Goal: Find specific page/section: Find specific page/section

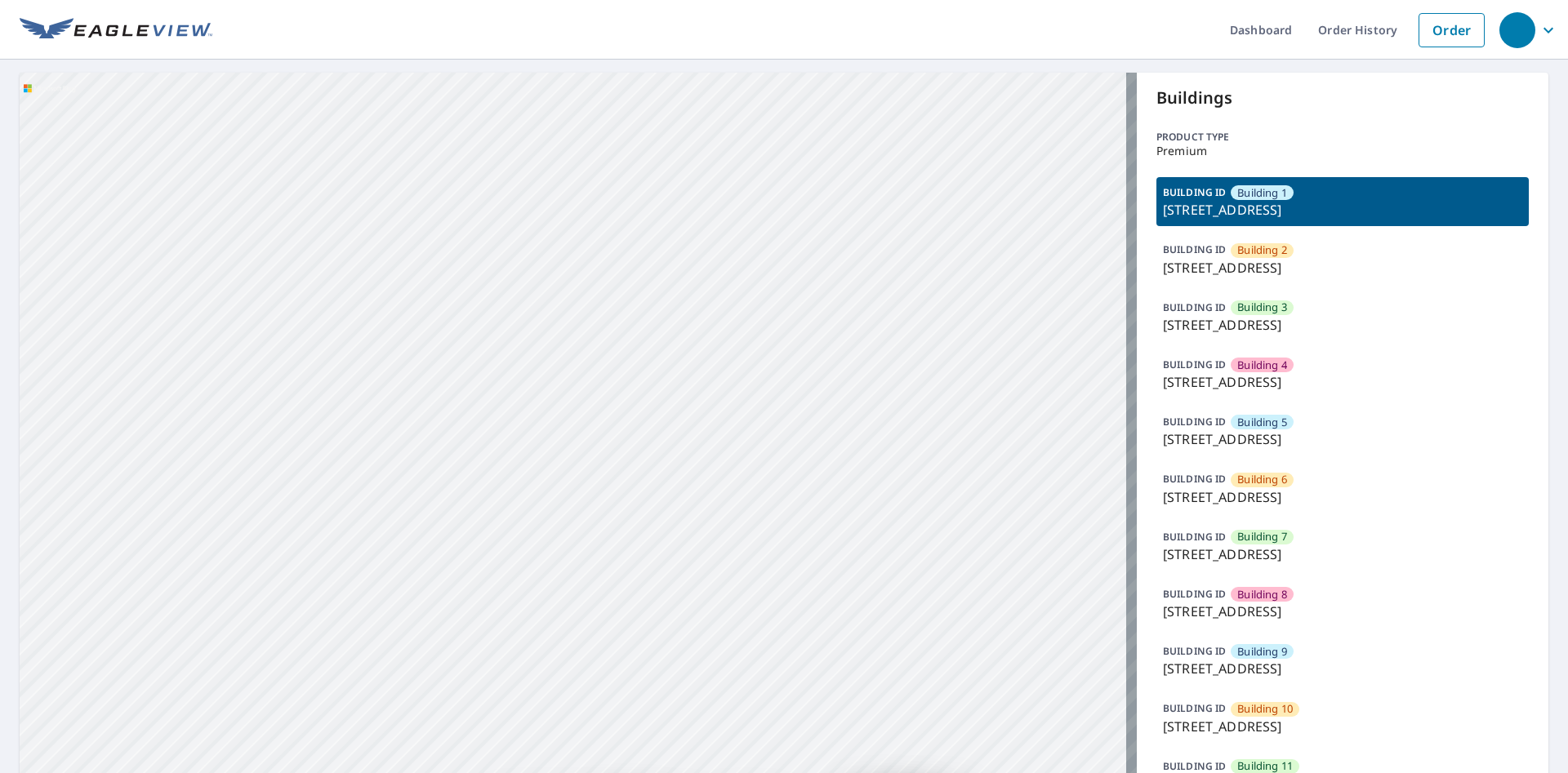
drag, startPoint x: 655, startPoint y: 336, endPoint x: 670, endPoint y: 391, distance: 57.0
click at [670, 391] on div "Building 2 9605 Park Drive Omaha, NE 68127 Building 3 9605 Park Drive Omaha, NE…" at bounding box center [578, 787] width 1117 height 1429
click at [1424, 214] on p "9605 Park Drive, Omaha, NE, 68127" at bounding box center [1343, 210] width 360 height 20
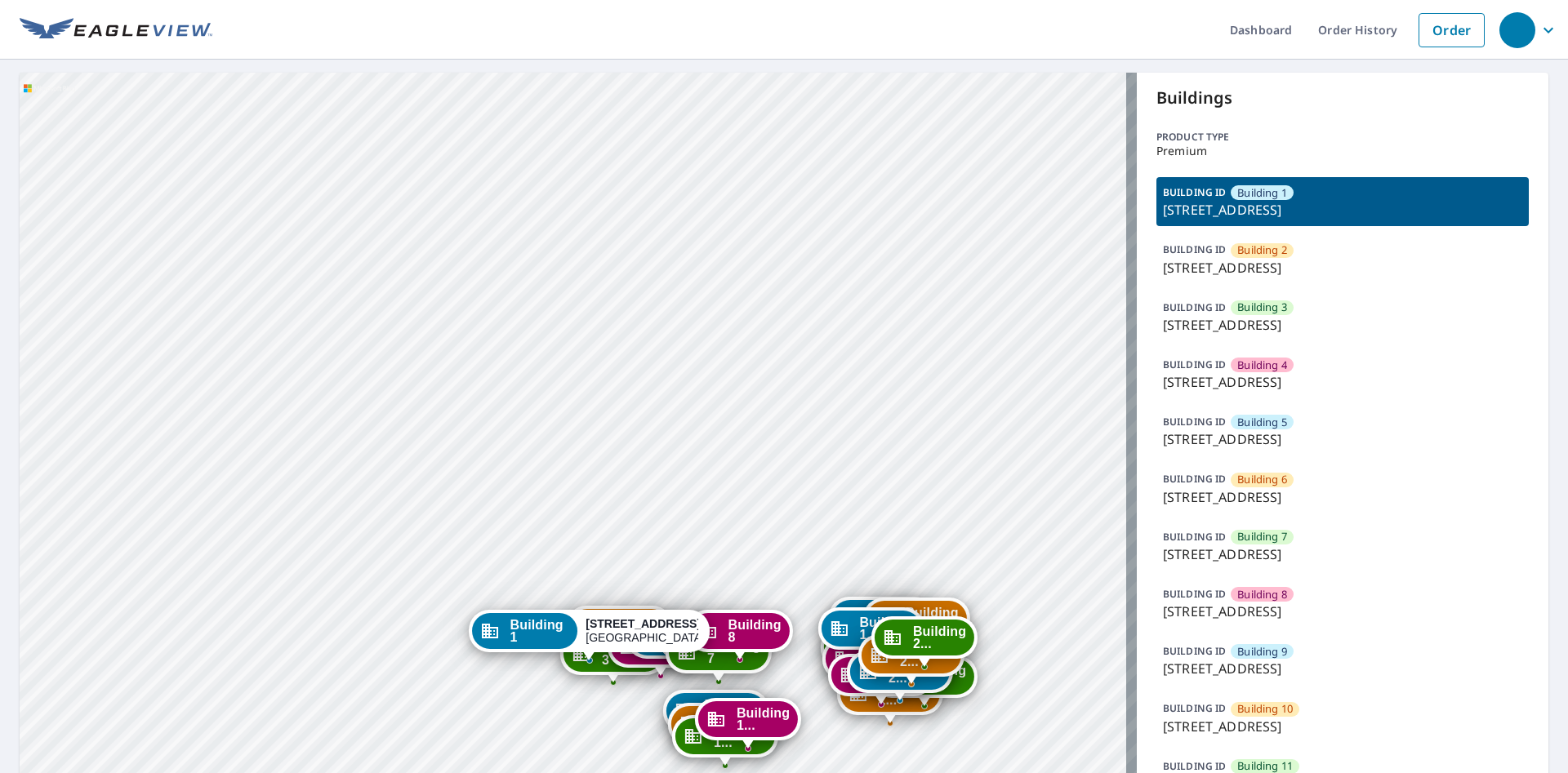
drag, startPoint x: 748, startPoint y: 584, endPoint x: 782, endPoint y: 380, distance: 206.8
click at [781, 384] on div "Building 2 9605 Park Drive Omaha, NE 68127 Building 3 9605 Park Drive Omaha, NE…" at bounding box center [578, 787] width 1117 height 1429
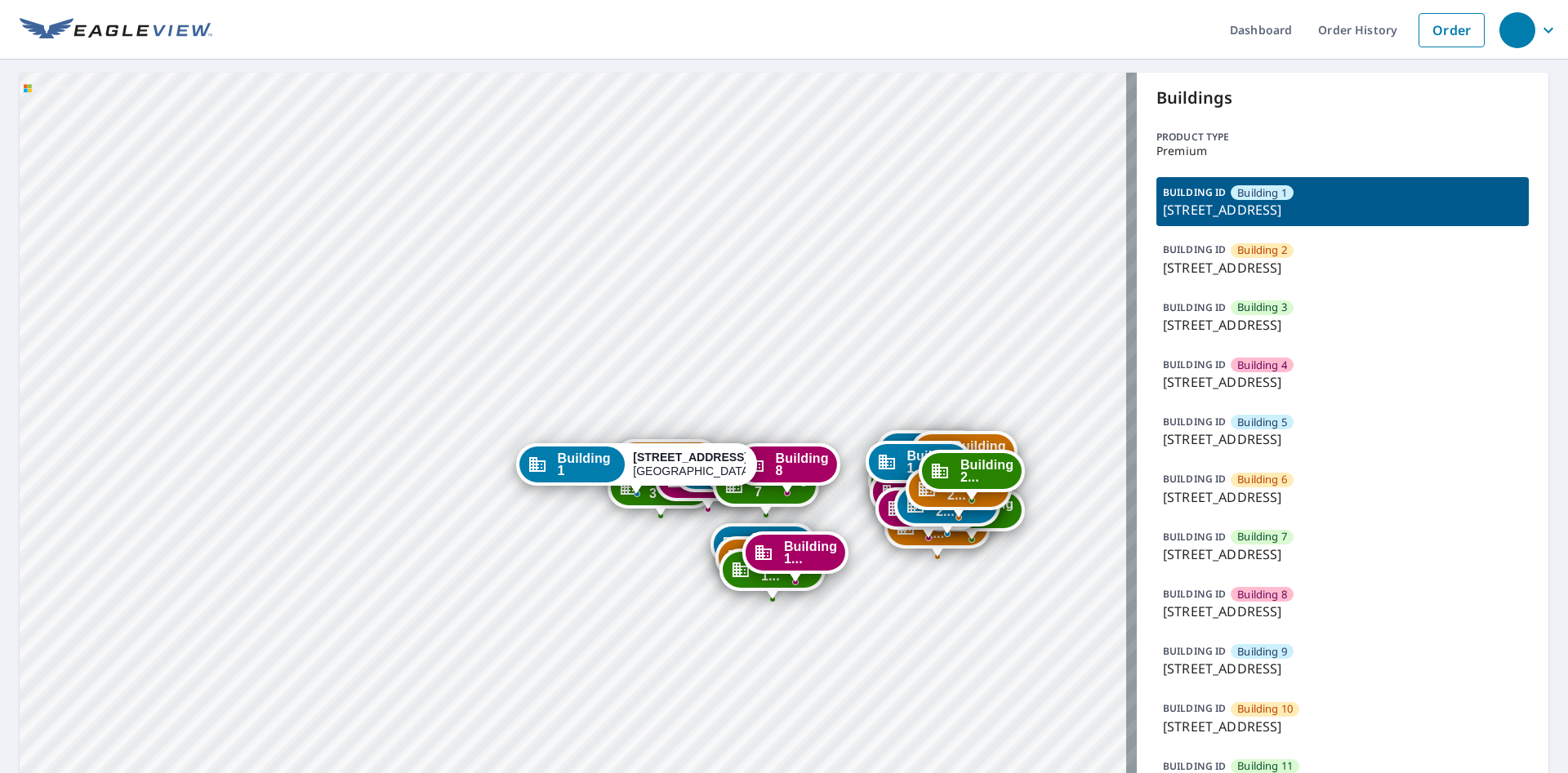
click at [776, 365] on div "Building 2 9605 Park Drive Omaha, NE 68127 Building 3 9605 Park Drive Omaha, NE…" at bounding box center [578, 787] width 1117 height 1429
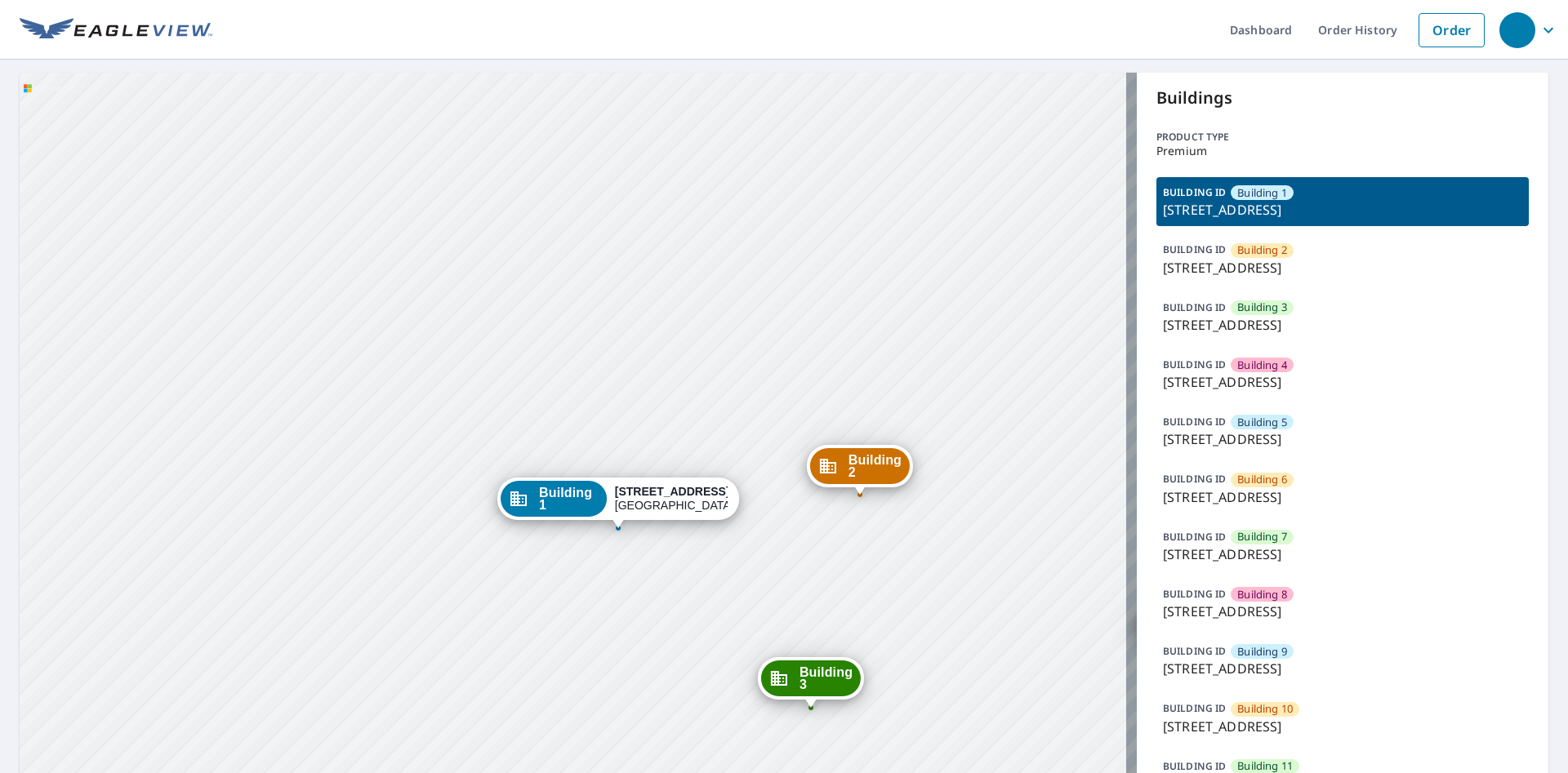
drag, startPoint x: 641, startPoint y: 498, endPoint x: 599, endPoint y: 534, distance: 55.3
click at [599, 534] on div "Building 2 9605 Park Drive Omaha, NE 68127 Building 3 9605 Park Drive Omaha, NE…" at bounding box center [578, 787] width 1117 height 1429
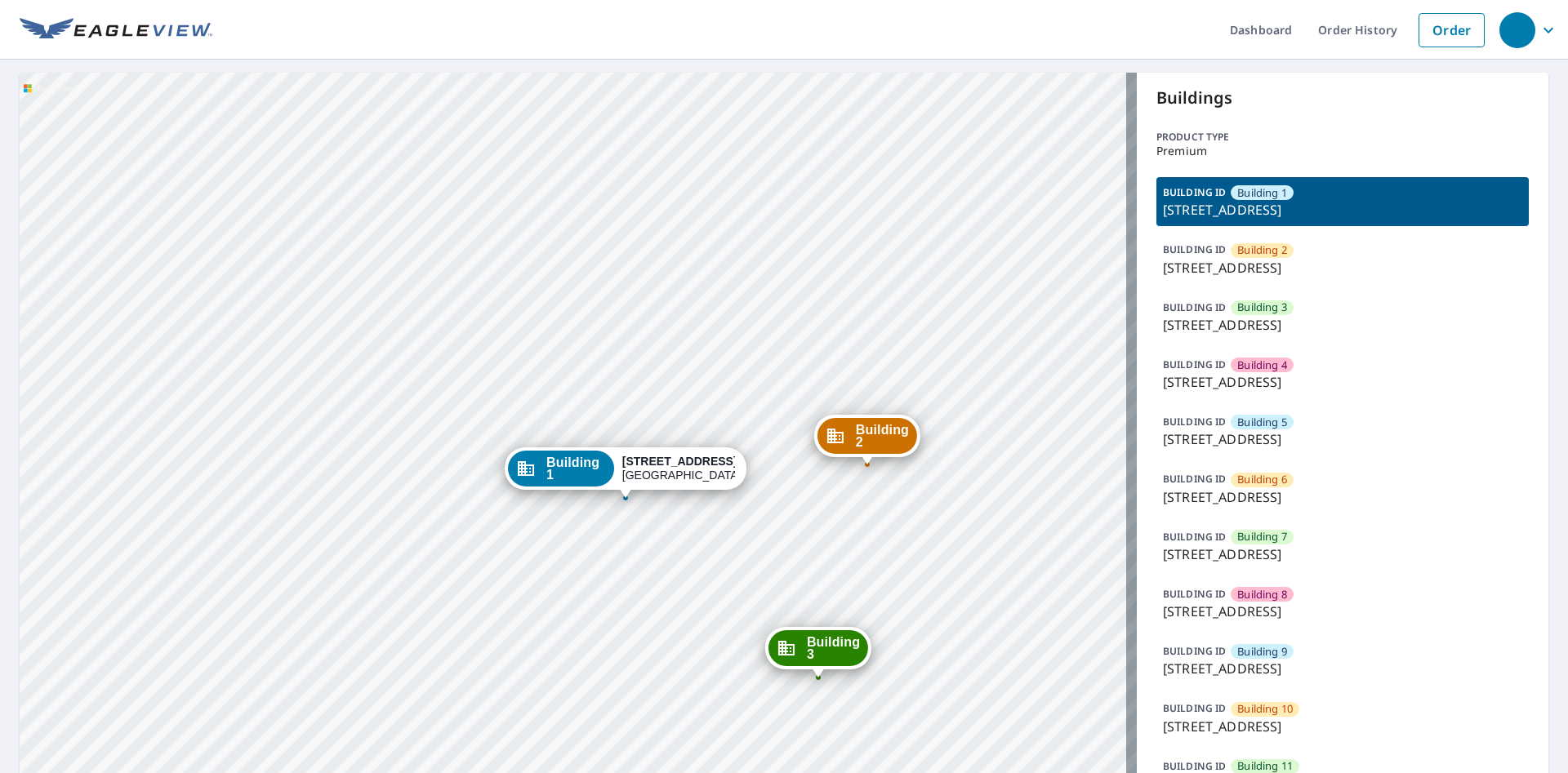
drag, startPoint x: 621, startPoint y: 370, endPoint x: 612, endPoint y: 339, distance: 32.3
click at [643, 241] on div "Building 2 9605 Park Drive Omaha, NE 68127 Building 3 9605 Park Drive Omaha, NE…" at bounding box center [578, 787] width 1117 height 1429
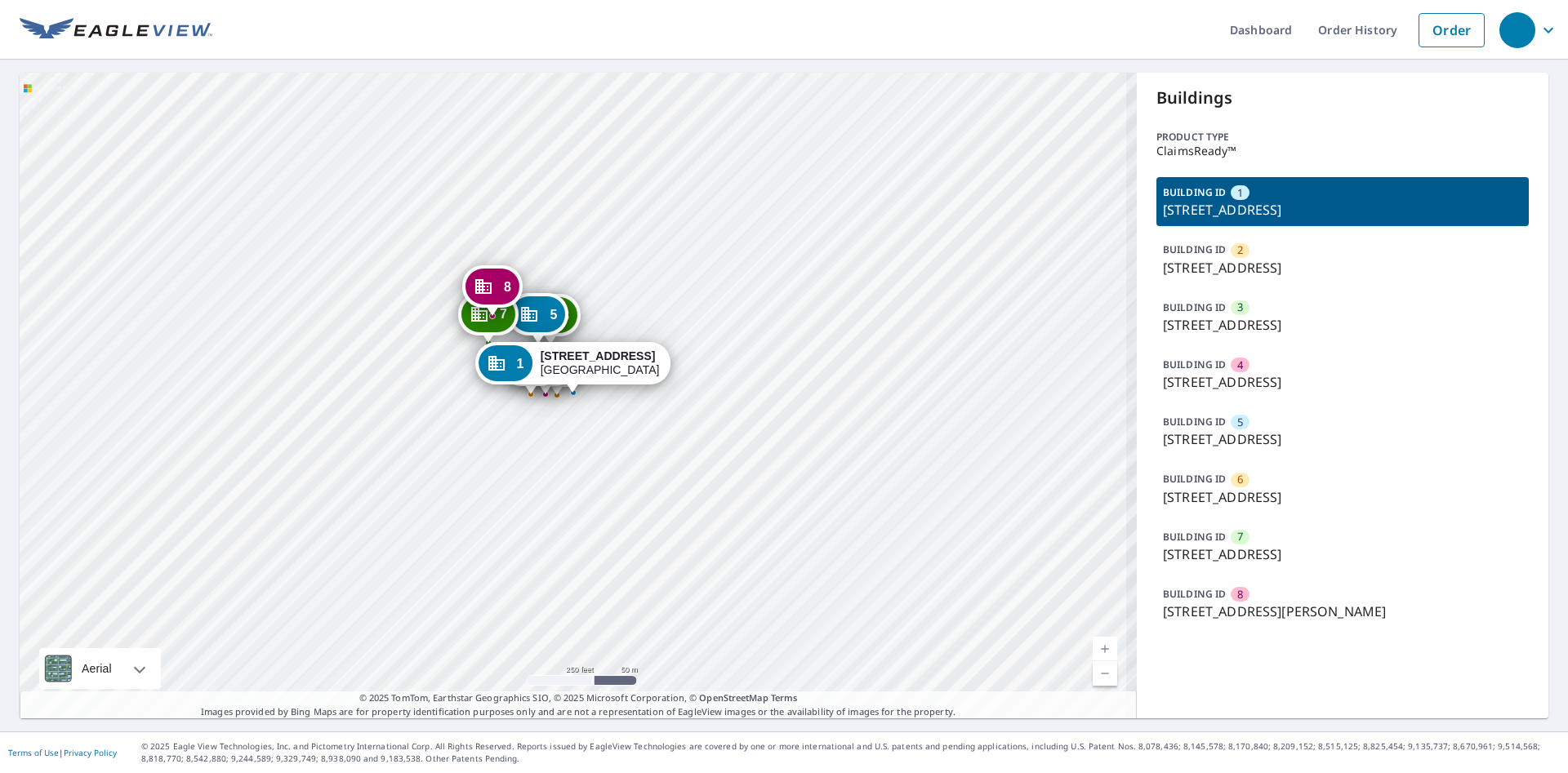
drag, startPoint x: 477, startPoint y: 341, endPoint x: 473, endPoint y: 376, distance: 35.2
click at [473, 376] on div "2 1907 W University Ave Wichita, KS 67213 3 1910 W University Ave Wichita, KS 6…" at bounding box center [578, 395] width 1117 height 645
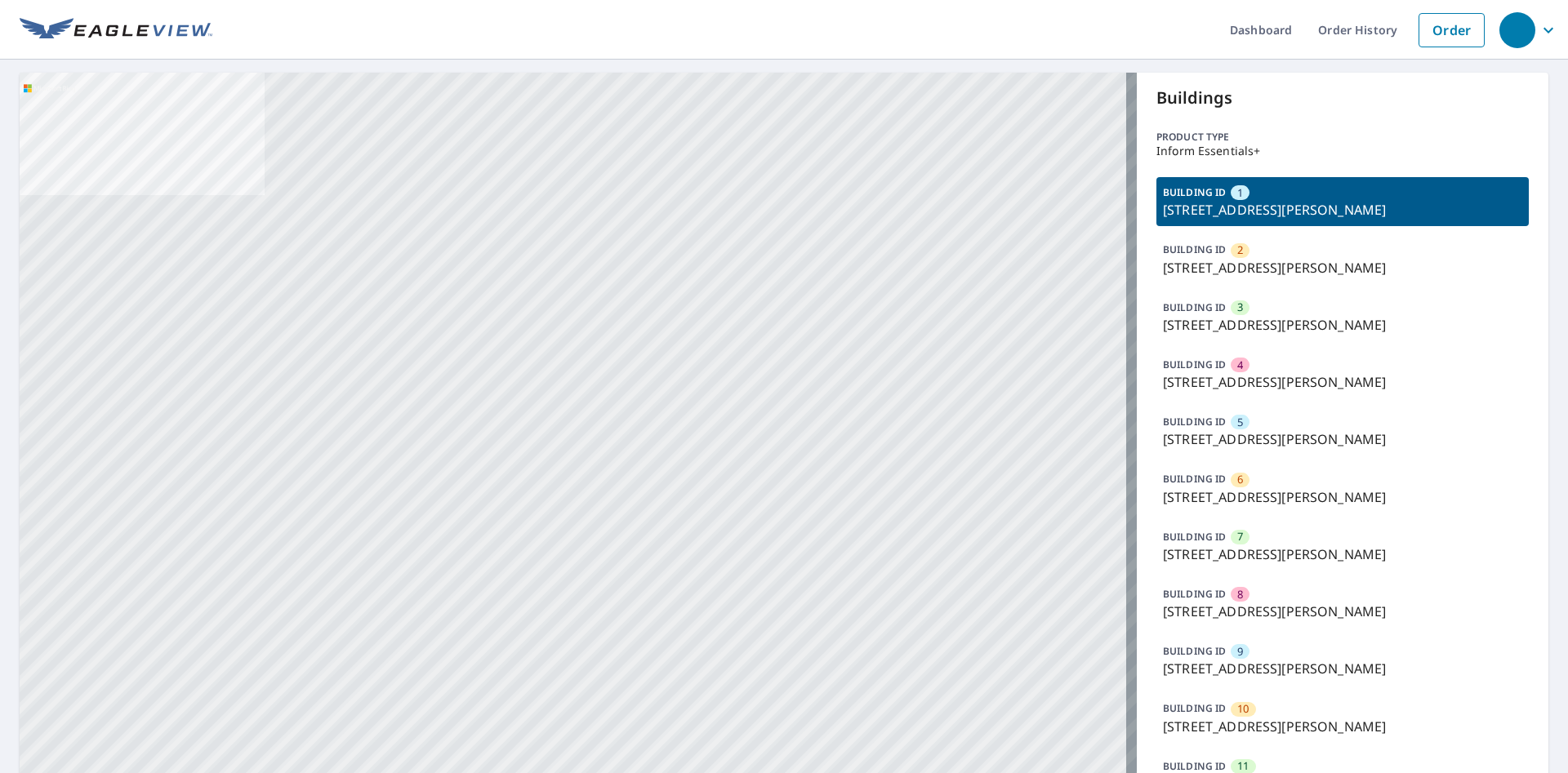
click at [1401, 201] on p "[STREET_ADDRESS][PERSON_NAME]" at bounding box center [1343, 210] width 360 height 20
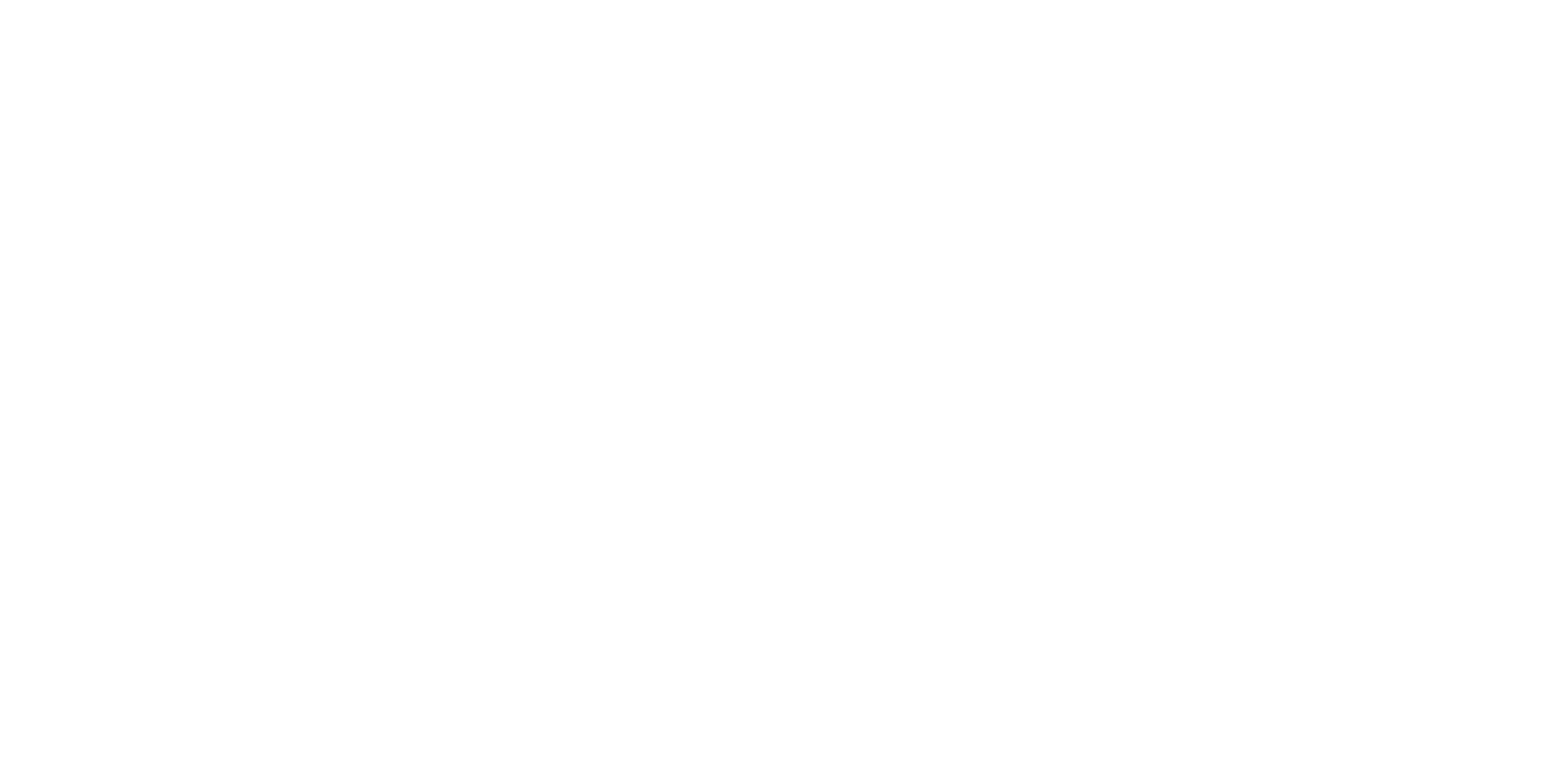
click at [1401, 0] on html at bounding box center [784, 0] width 1568 height 0
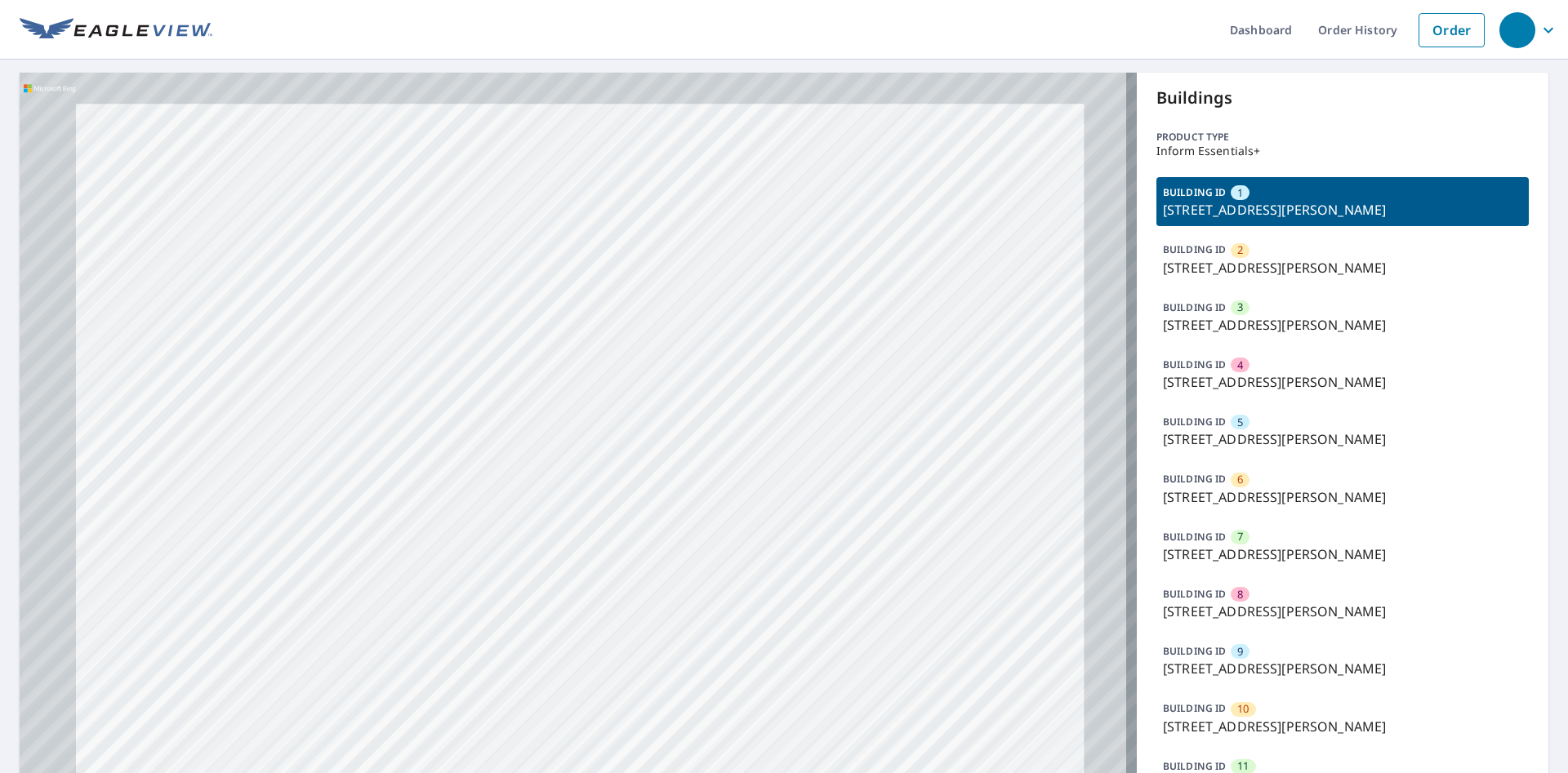
click at [1408, 205] on p "[STREET_ADDRESS][PERSON_NAME]" at bounding box center [1343, 210] width 360 height 20
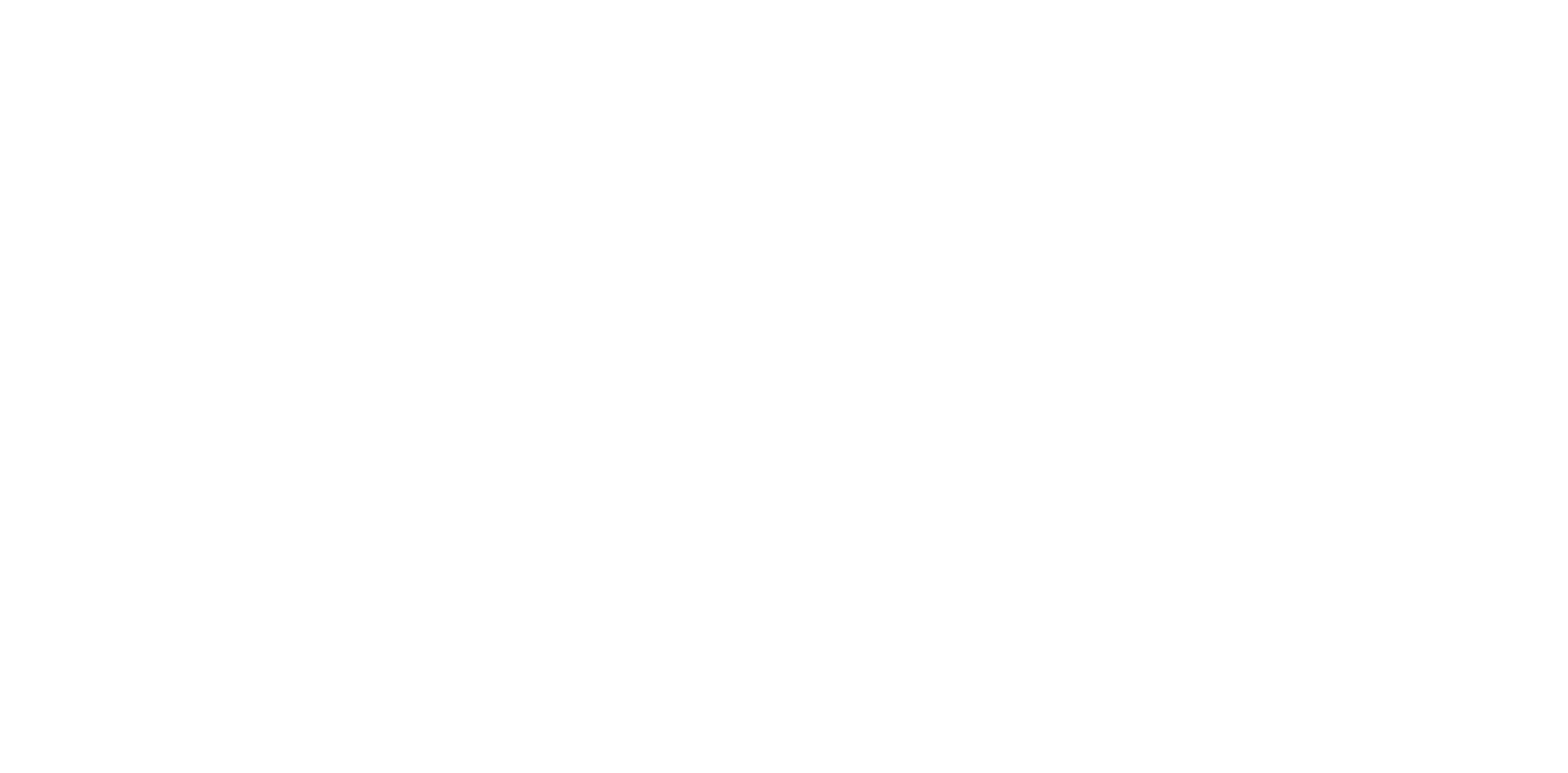
click at [1408, 0] on html "X" at bounding box center [784, 0] width 1568 height 0
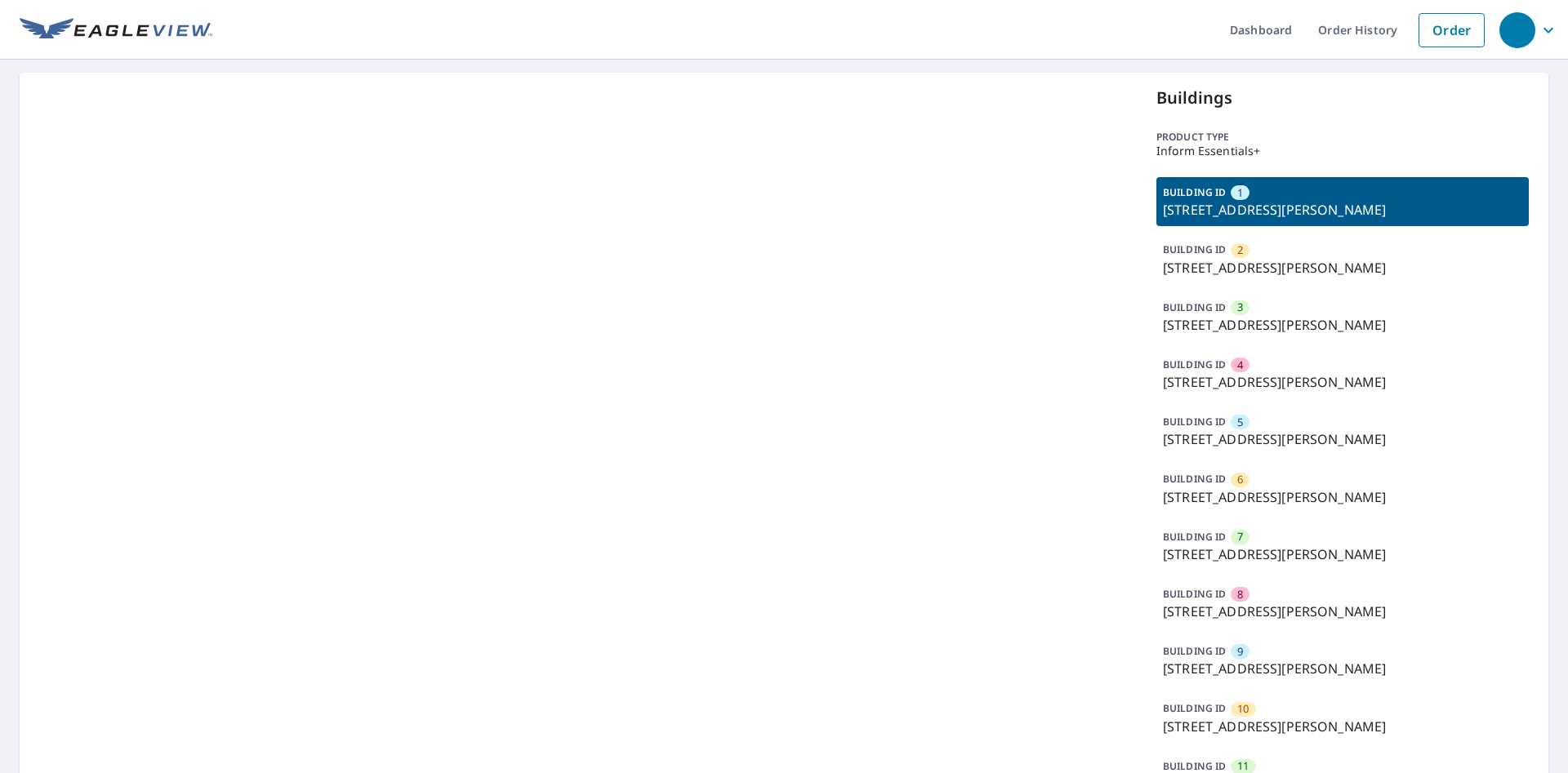
scroll to position [1197, 0]
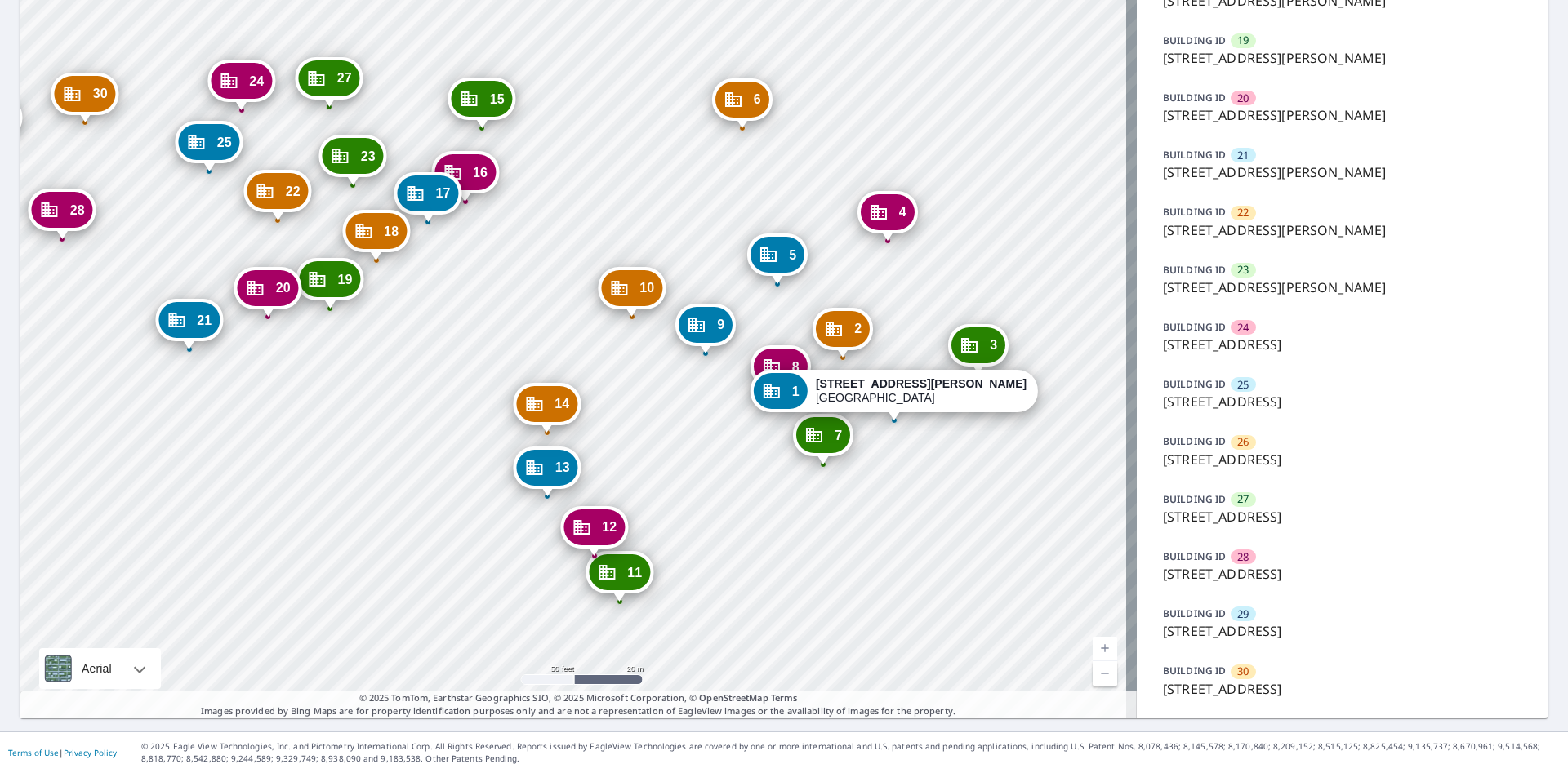
drag, startPoint x: 602, startPoint y: 330, endPoint x: 460, endPoint y: 264, distance: 156.6
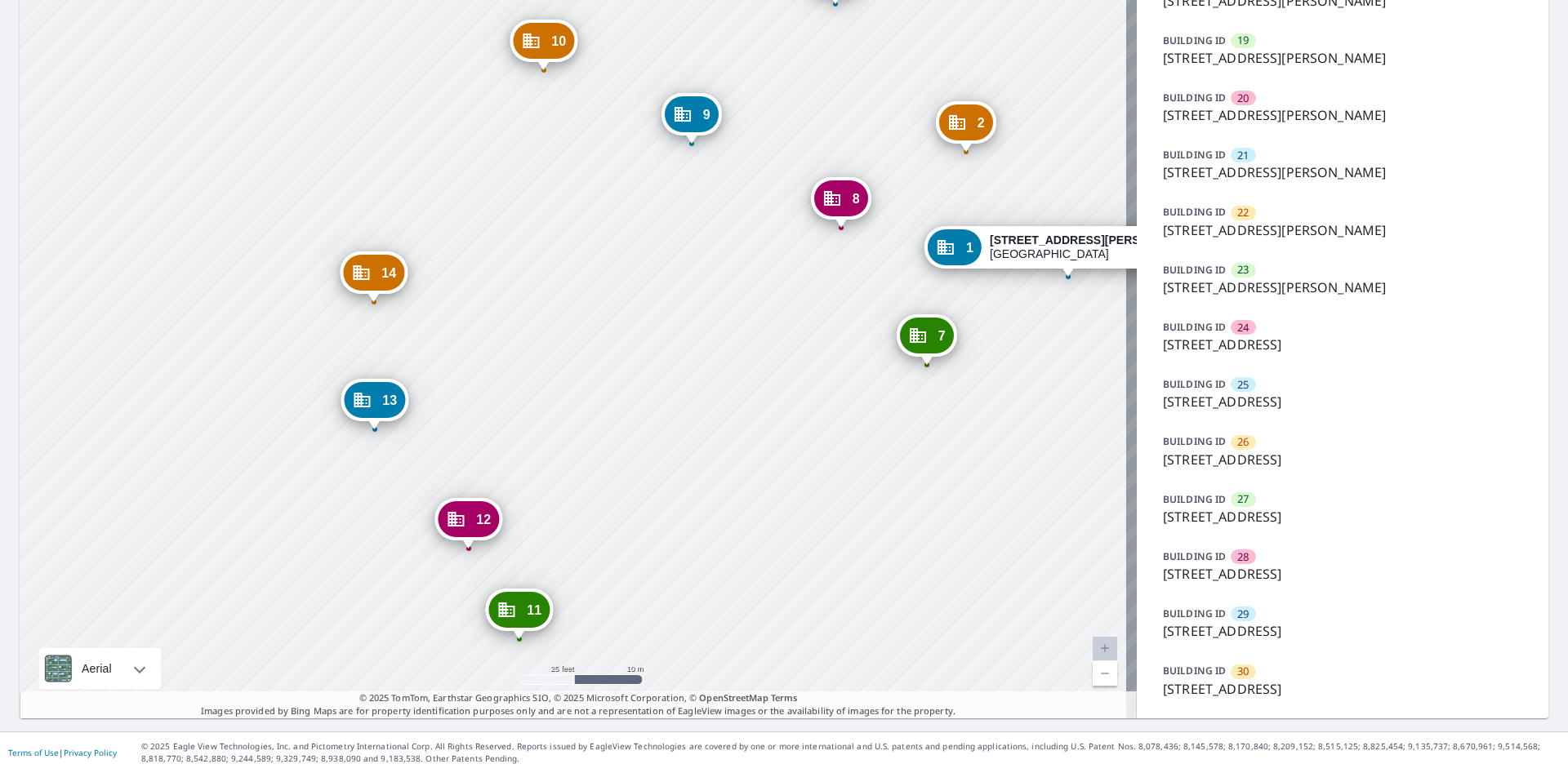
drag, startPoint x: 761, startPoint y: 369, endPoint x: 546, endPoint y: 241, distance: 250.2
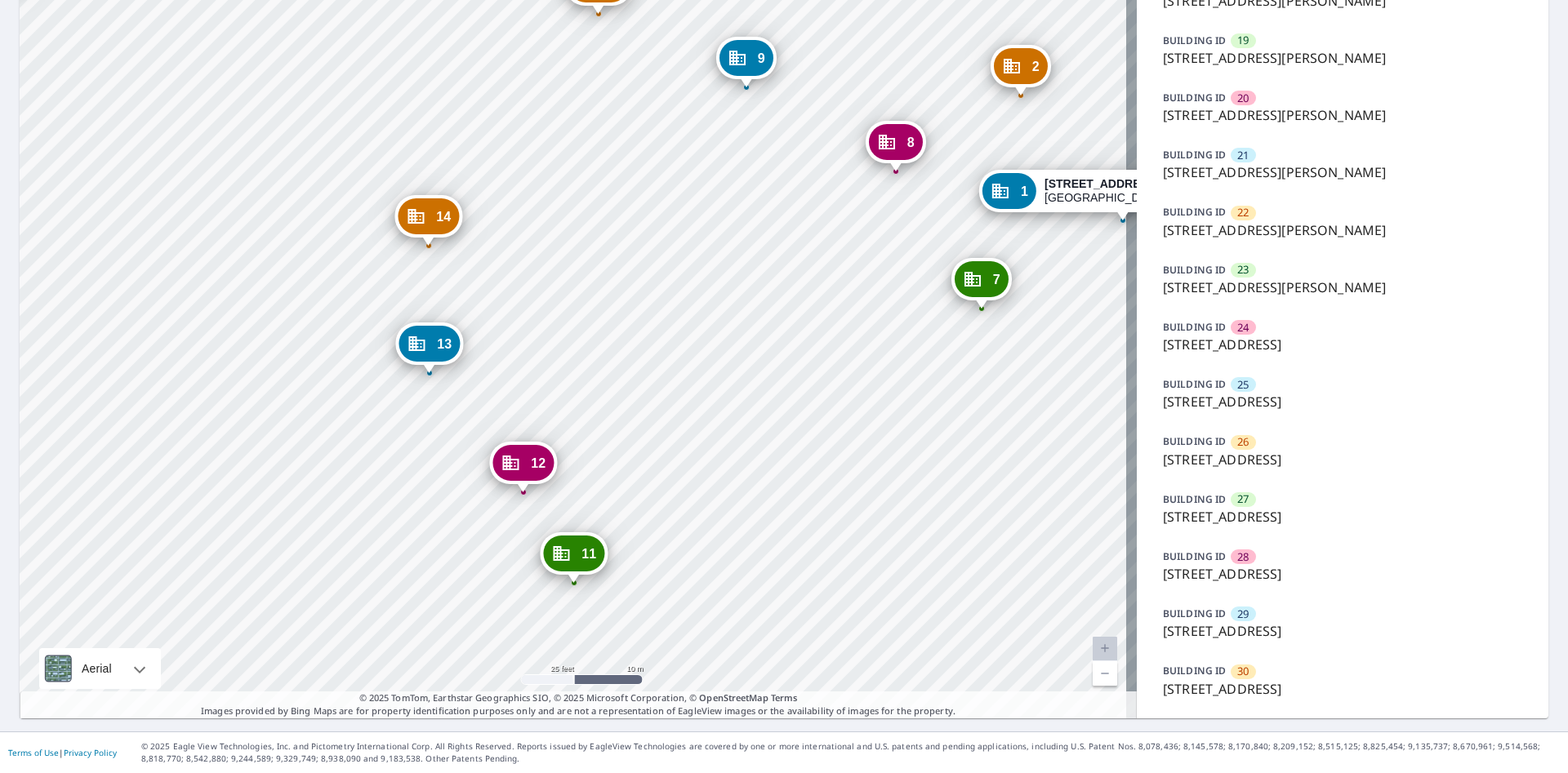
drag, startPoint x: 563, startPoint y: 263, endPoint x: 578, endPoint y: 276, distance: 19.8
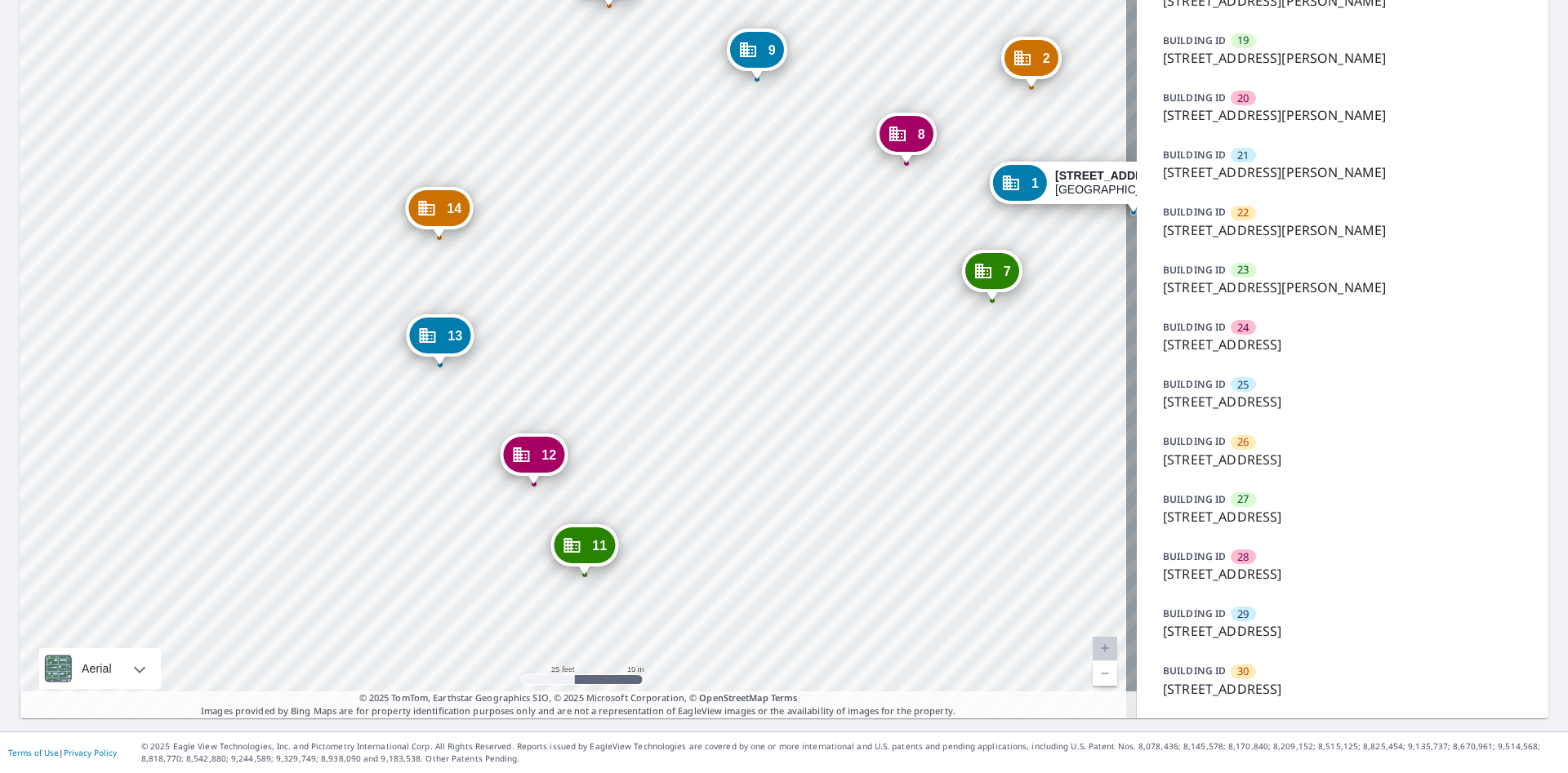
drag, startPoint x: 689, startPoint y: 213, endPoint x: 685, endPoint y: 234, distance: 21.4
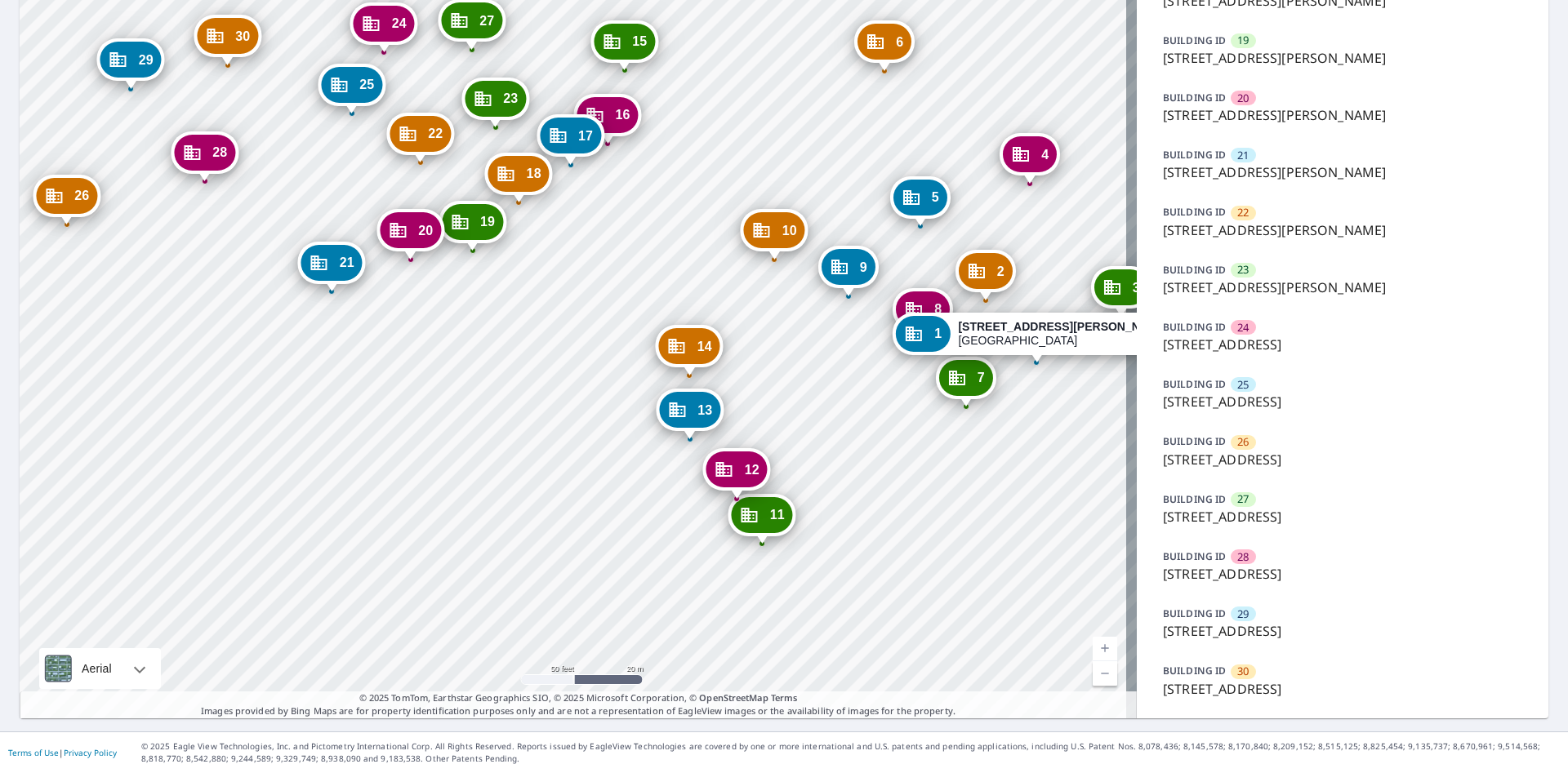
drag, startPoint x: 601, startPoint y: 196, endPoint x: 691, endPoint y: 372, distance: 197.7
click at [687, 356] on icon "Dropped pin, building 14, Commercial property, 1228 John St Salinas, CA 93905" at bounding box center [677, 346] width 20 height 20
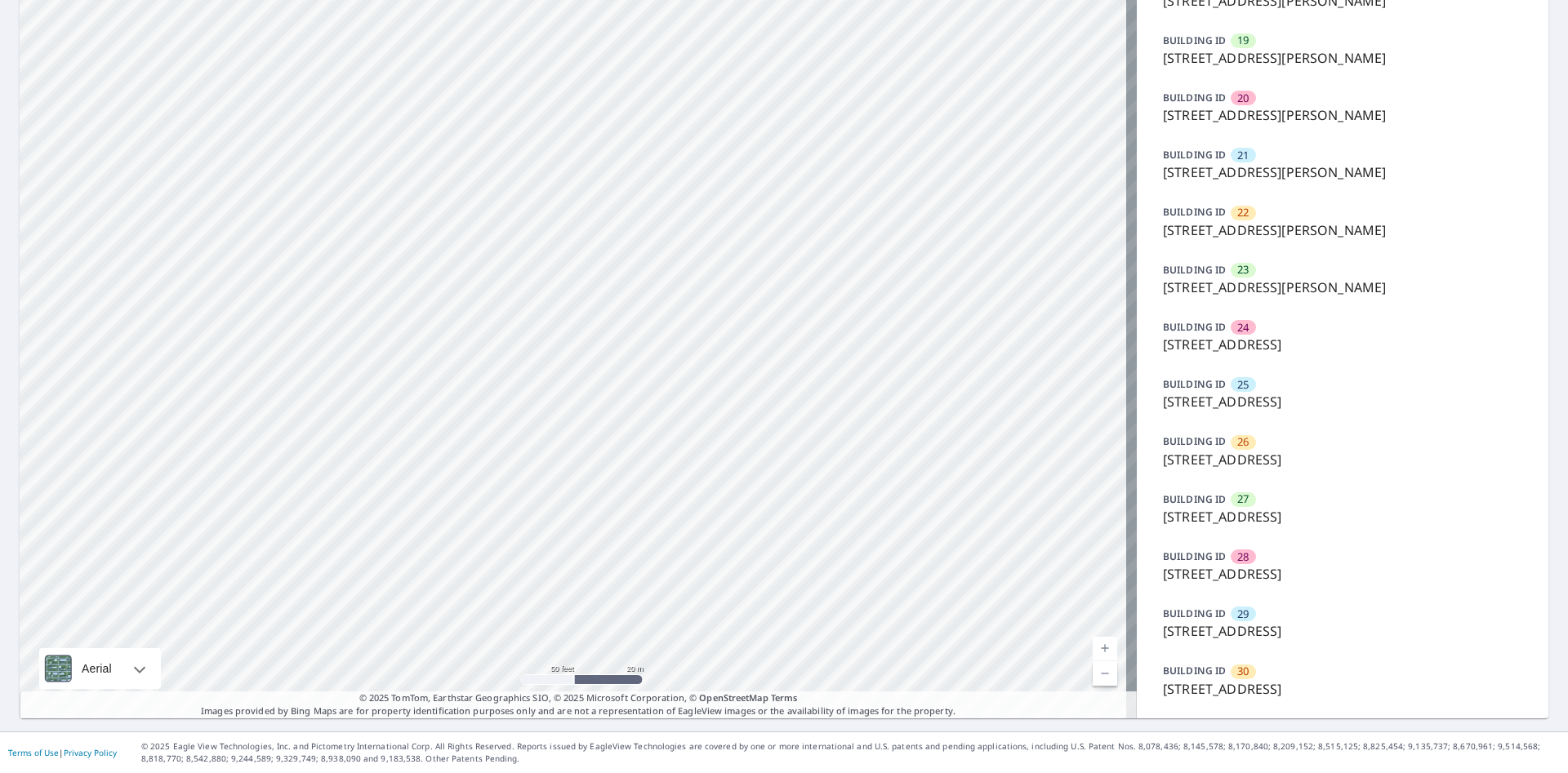
drag, startPoint x: 637, startPoint y: 307, endPoint x: 636, endPoint y: 358, distance: 51.0
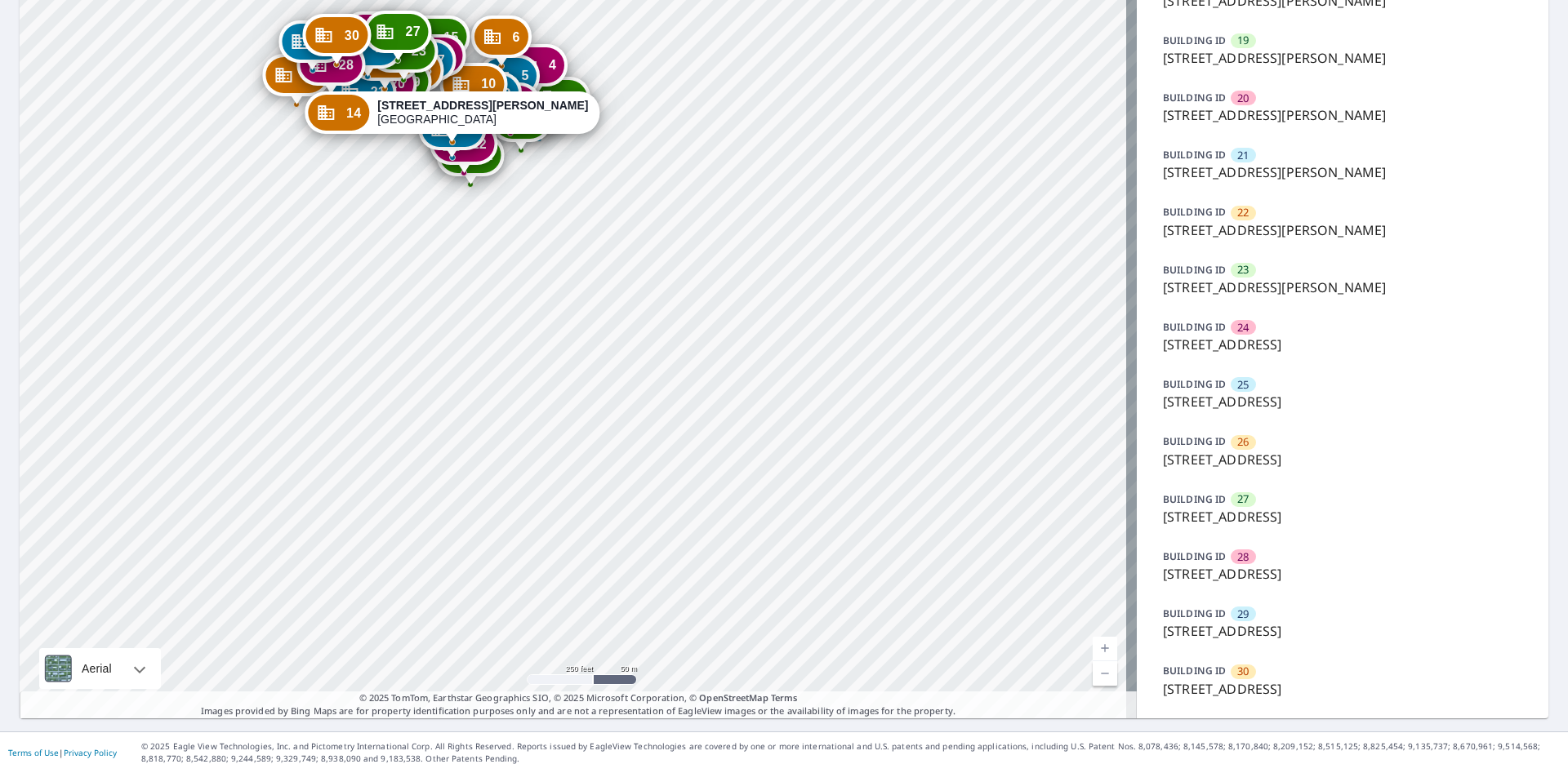
drag, startPoint x: 452, startPoint y: 199, endPoint x: 467, endPoint y: 355, distance: 156.7
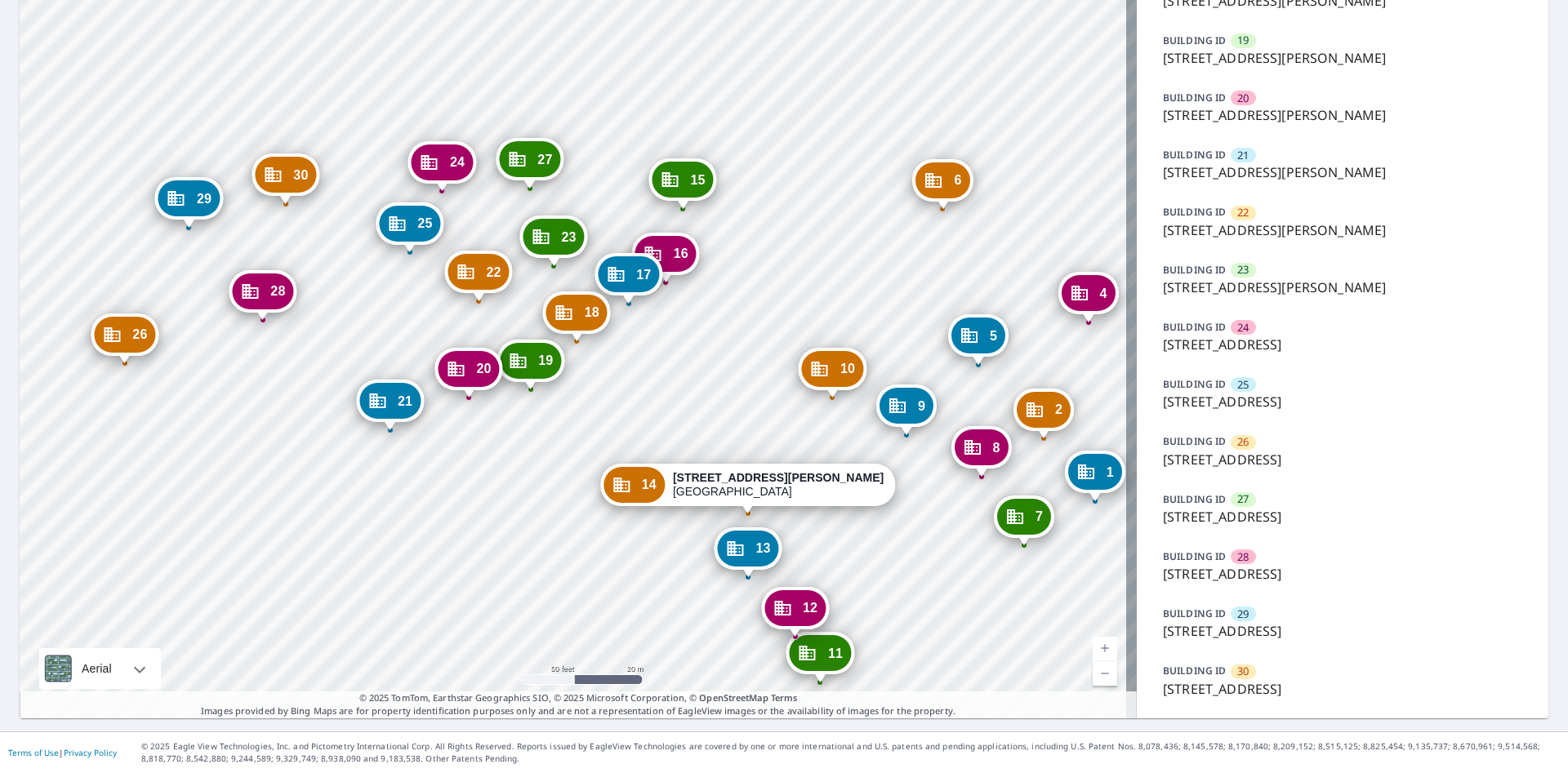
drag, startPoint x: 590, startPoint y: 306, endPoint x: 632, endPoint y: 321, distance: 44.6
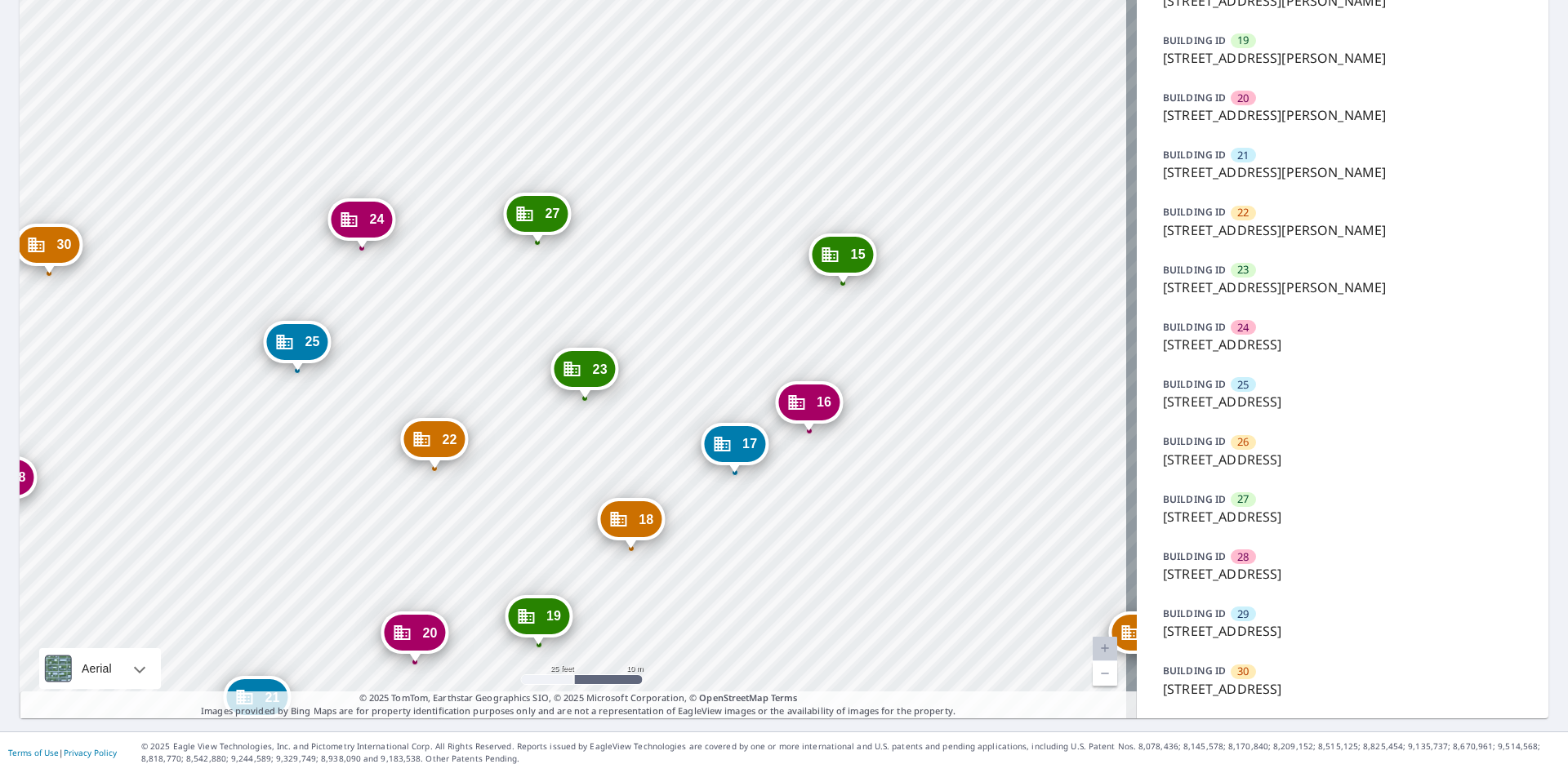
drag, startPoint x: 597, startPoint y: 246, endPoint x: 598, endPoint y: 272, distance: 26.0
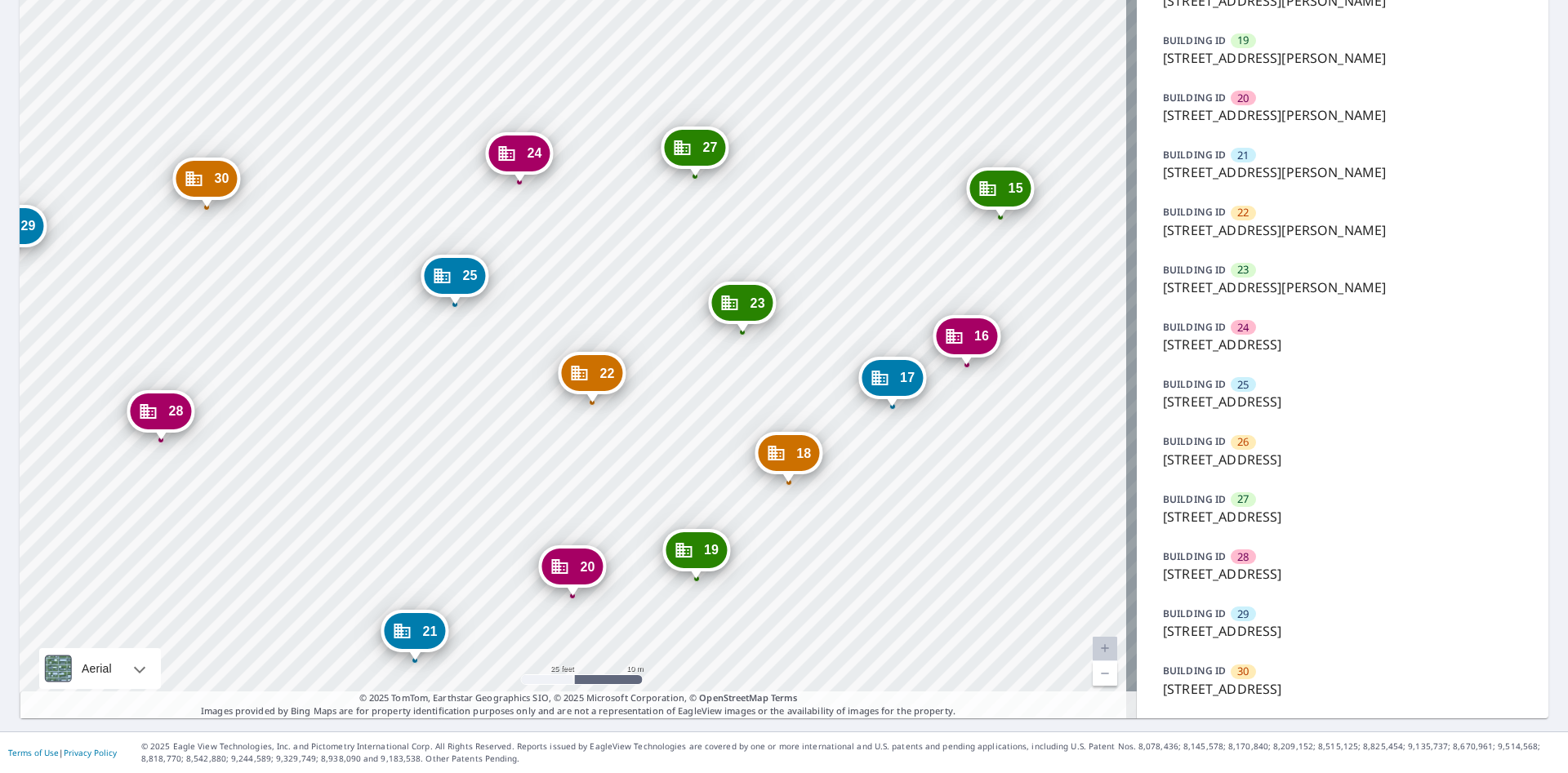
drag, startPoint x: 457, startPoint y: 332, endPoint x: 613, endPoint y: 271, distance: 167.5
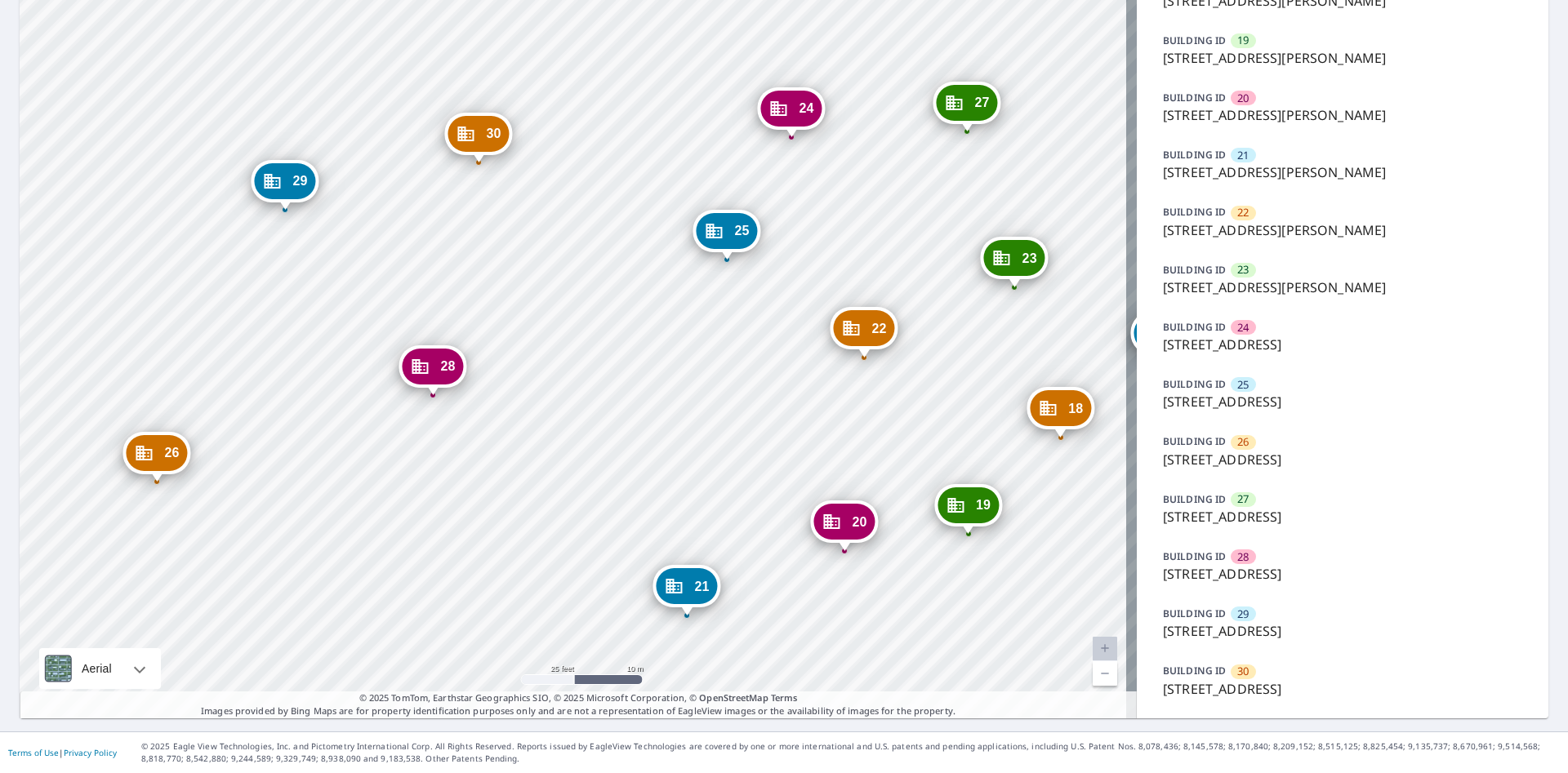
drag, startPoint x: 439, startPoint y: 452, endPoint x: 578, endPoint y: 432, distance: 140.4
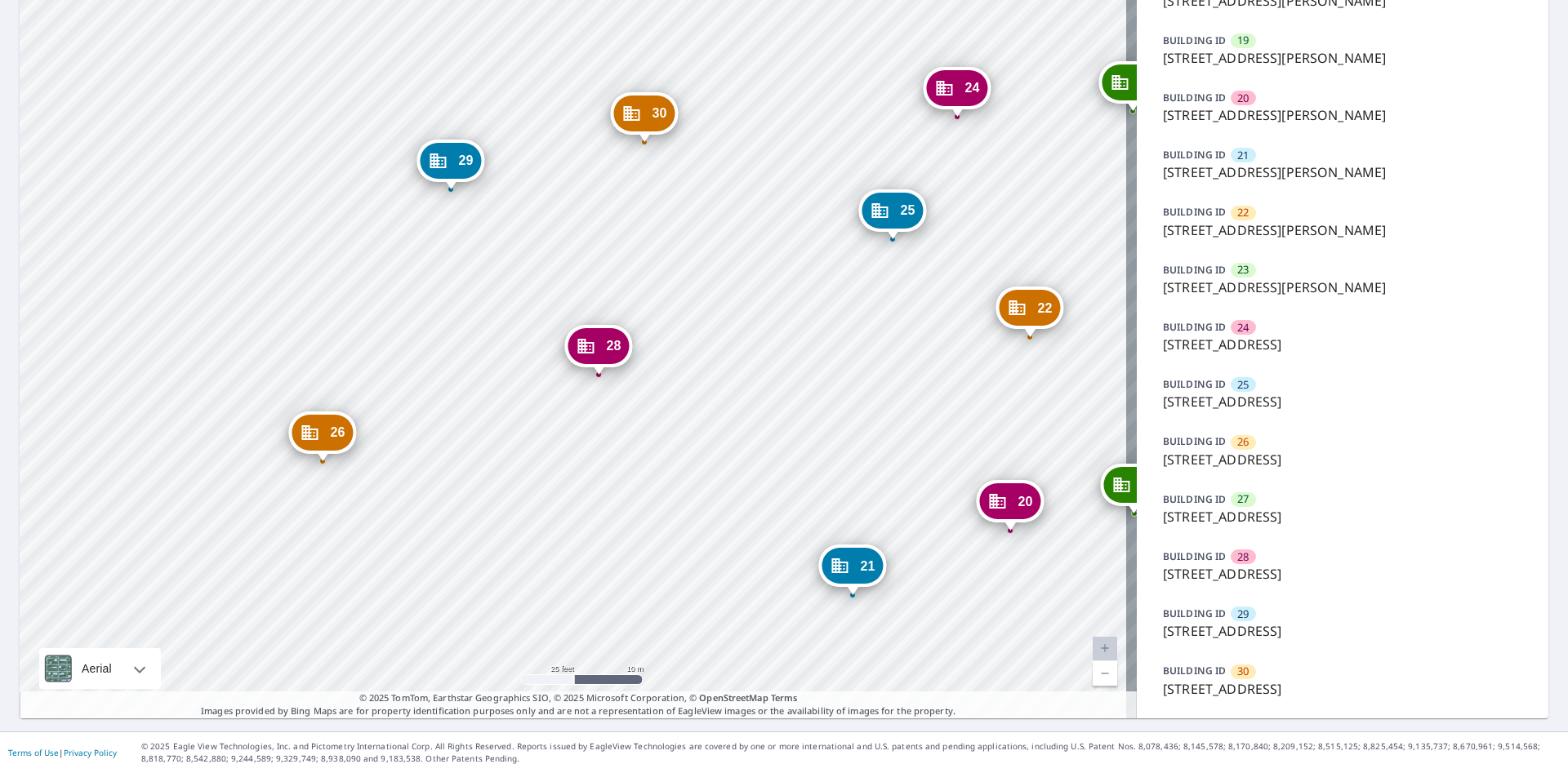
drag, startPoint x: 473, startPoint y: 447, endPoint x: 548, endPoint y: 440, distance: 75.3
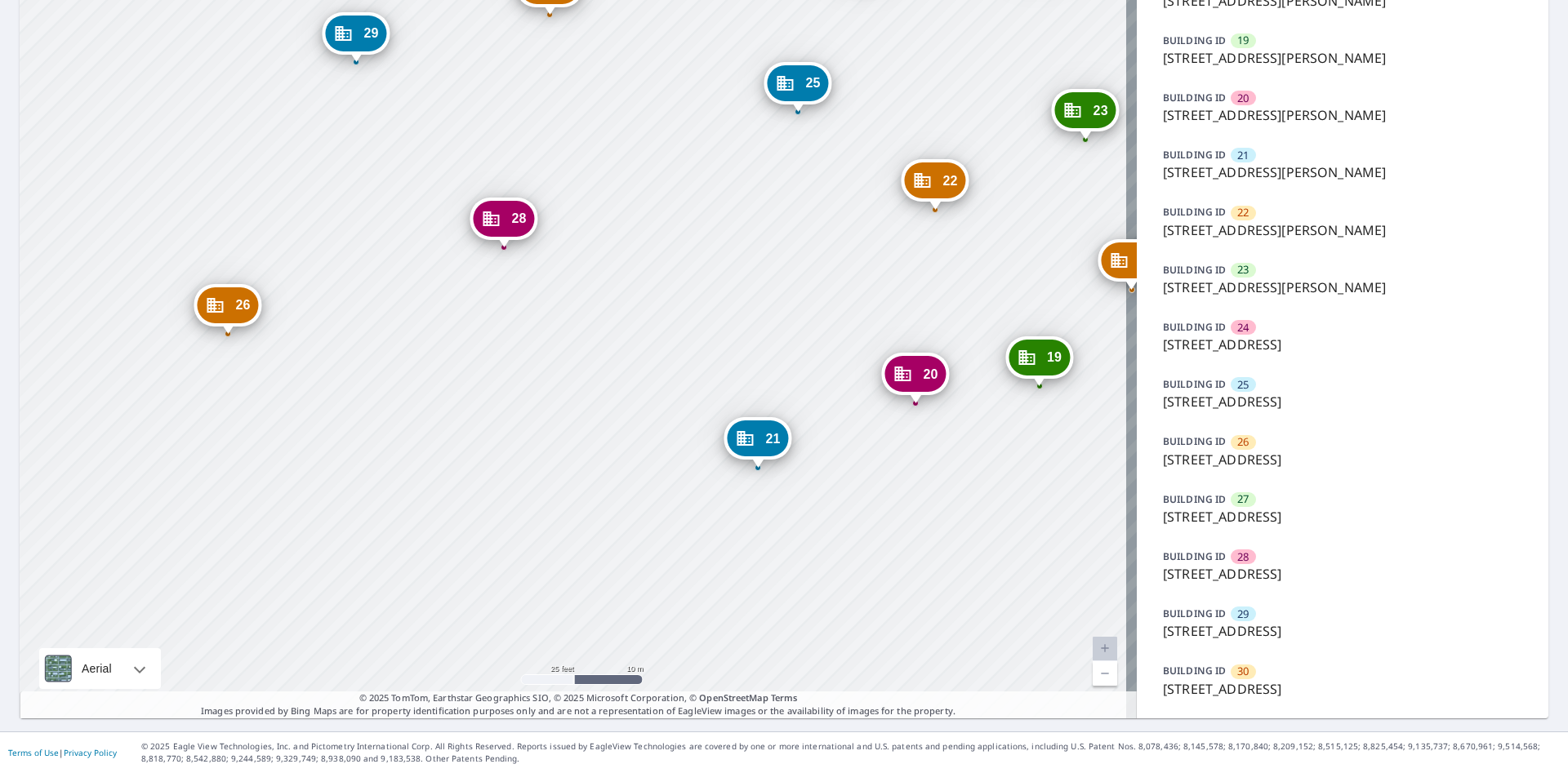
drag, startPoint x: 866, startPoint y: 388, endPoint x: 733, endPoint y: 254, distance: 188.8
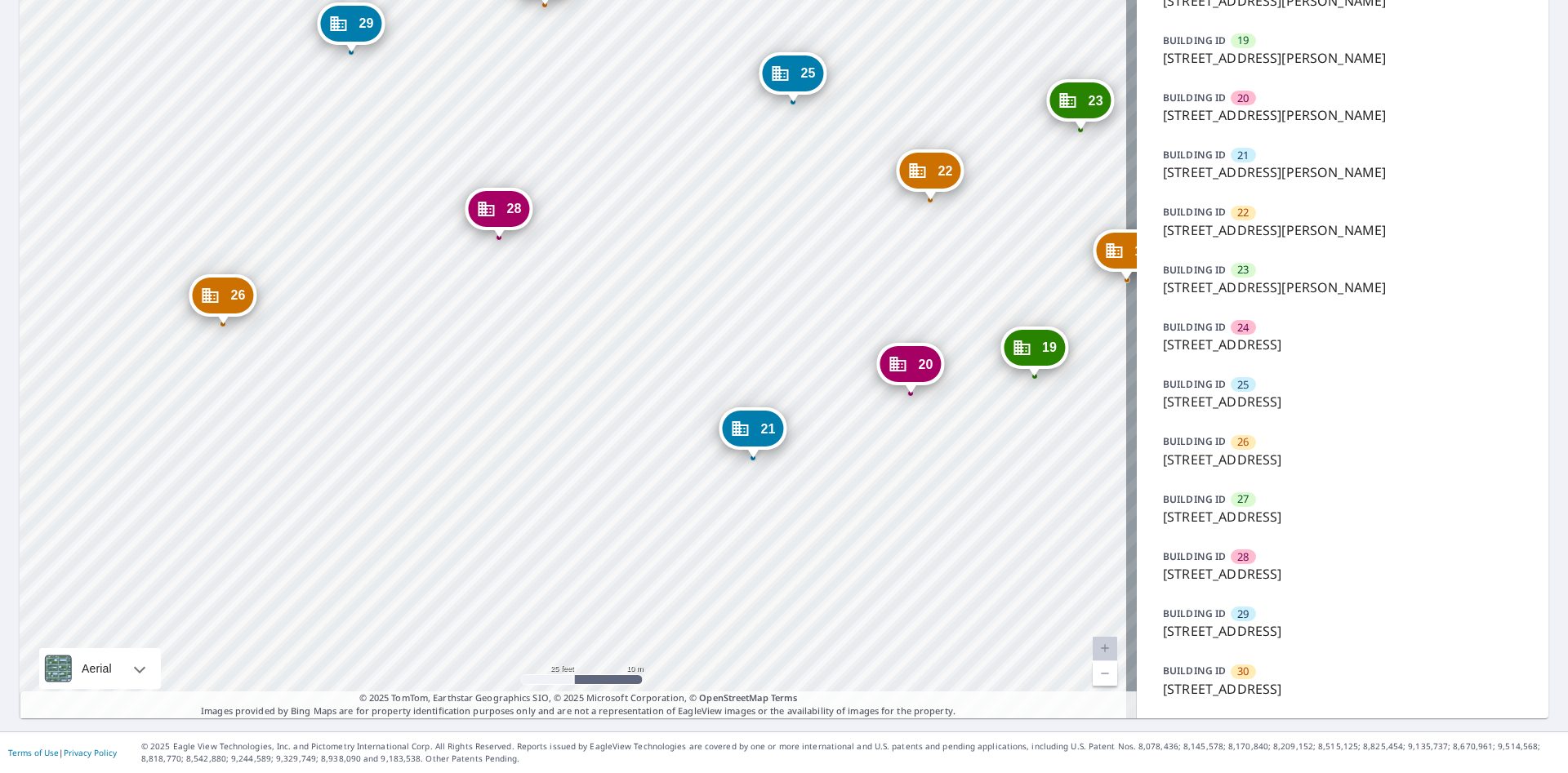
scroll to position [0, 0]
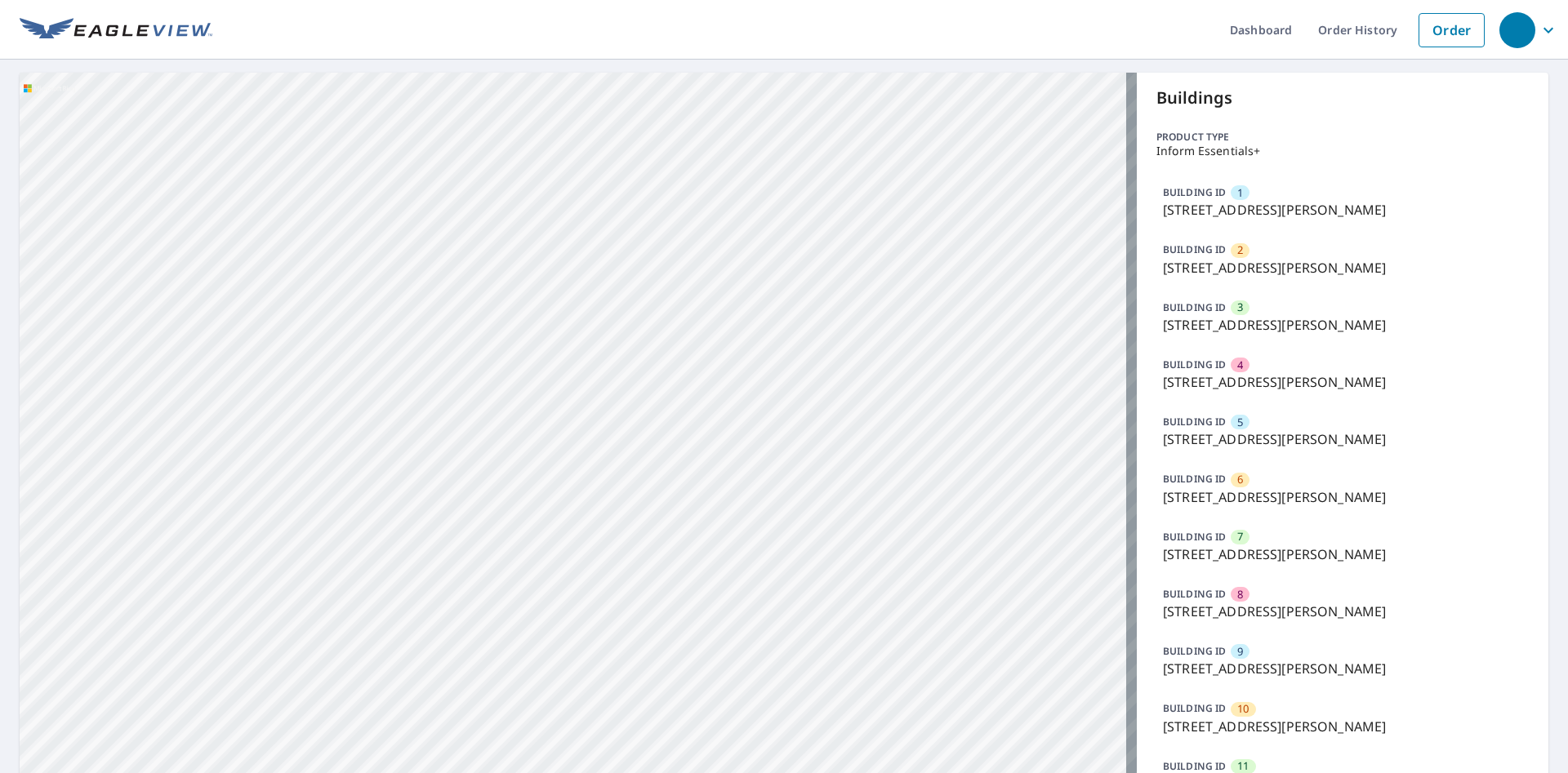
click at [1275, 217] on p "[STREET_ADDRESS][PERSON_NAME]" at bounding box center [1343, 210] width 360 height 20
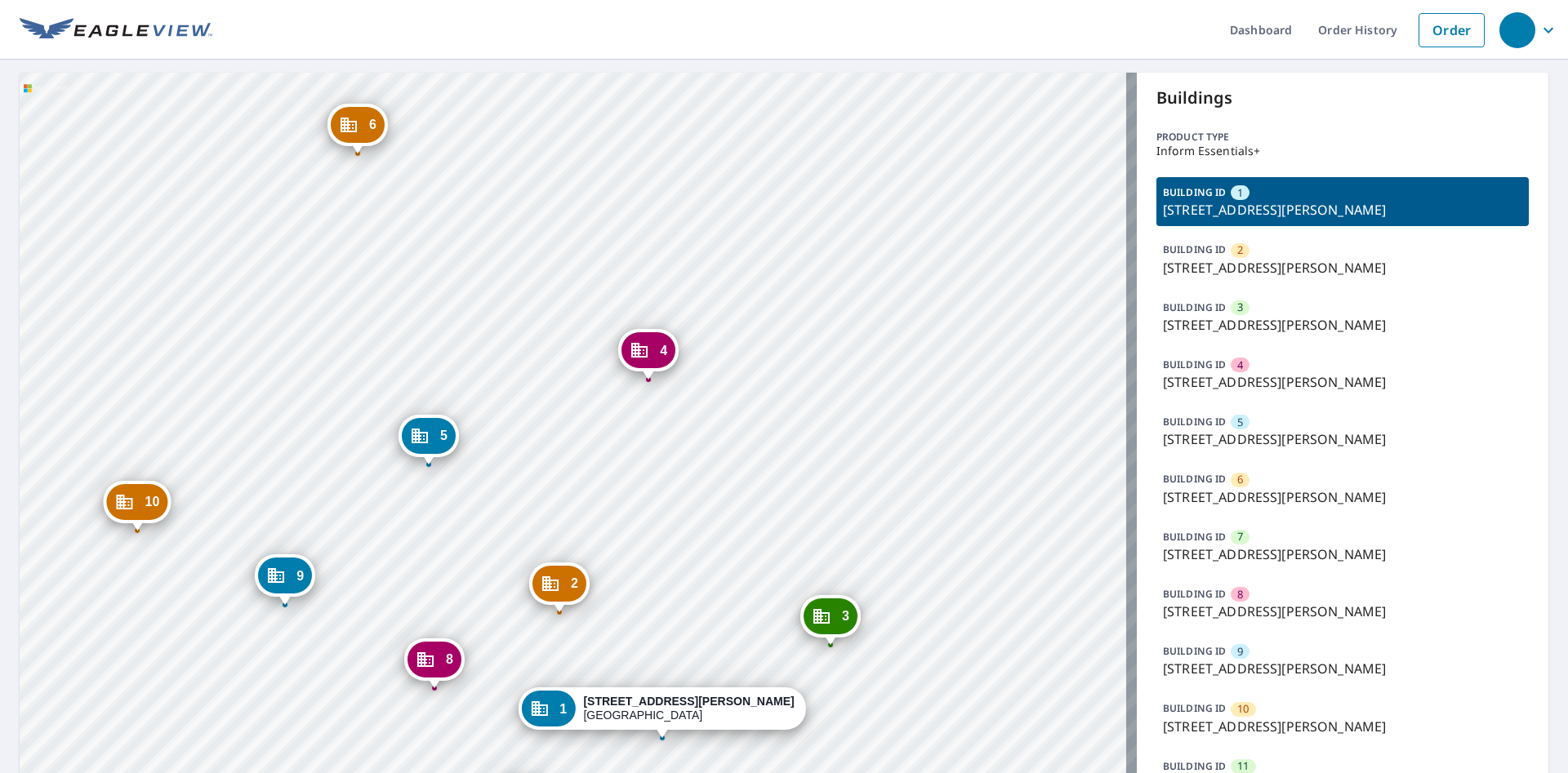
drag, startPoint x: 569, startPoint y: 521, endPoint x: 656, endPoint y: 269, distance: 266.6
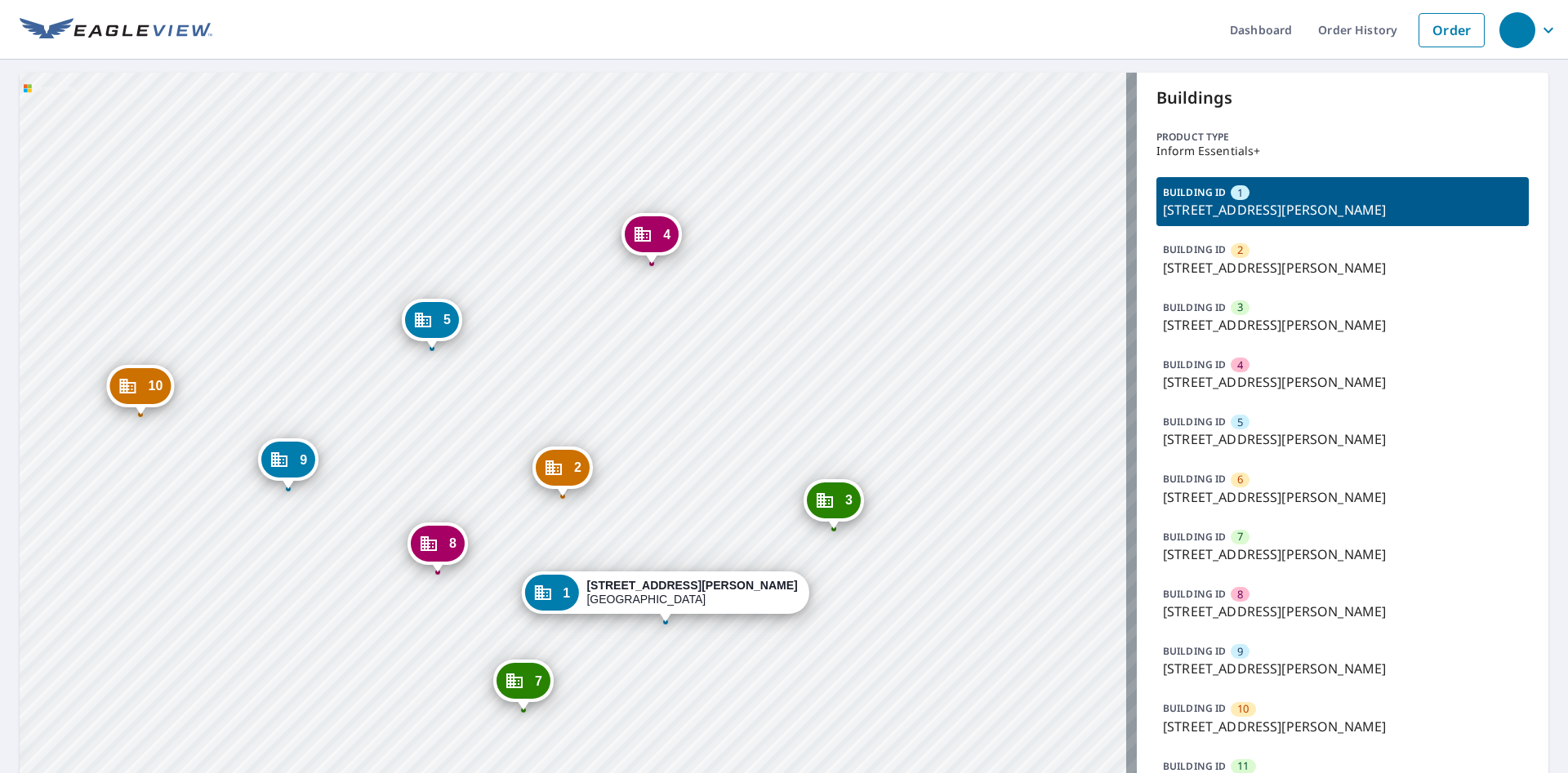
drag, startPoint x: 788, startPoint y: 473, endPoint x: 787, endPoint y: 440, distance: 33.0
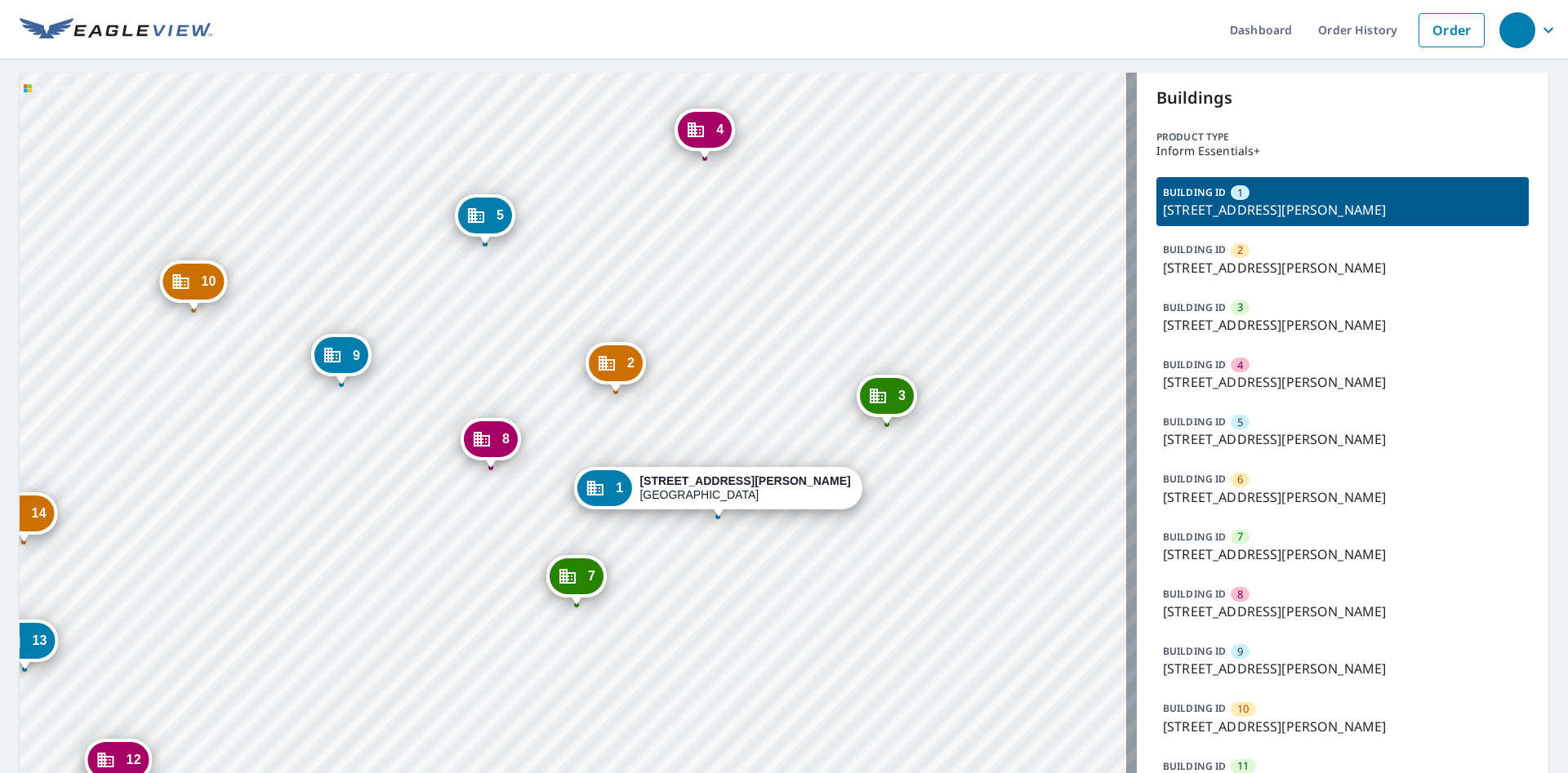
drag, startPoint x: 708, startPoint y: 571, endPoint x: 682, endPoint y: 489, distance: 86.0
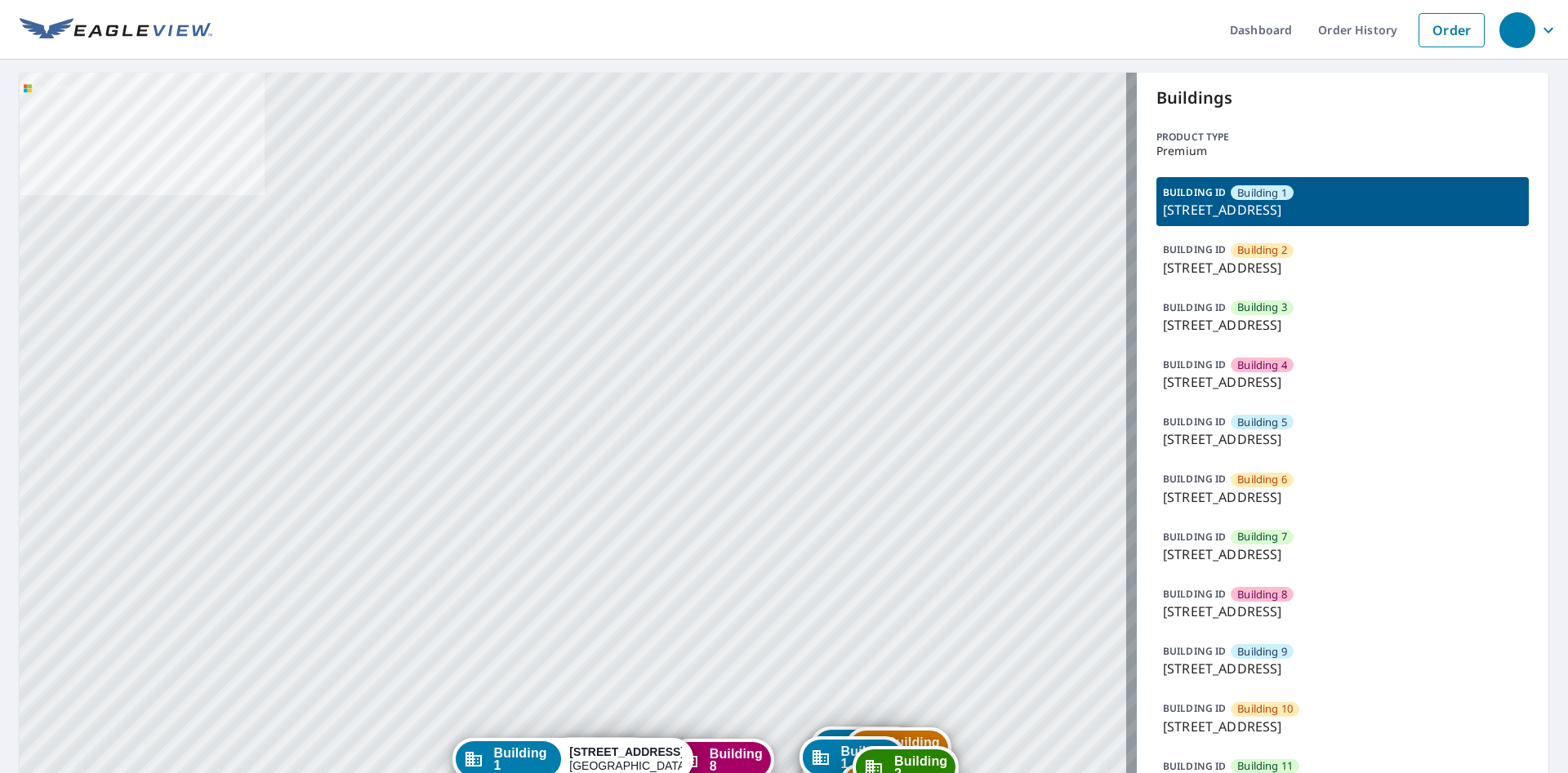
scroll to position [792, 0]
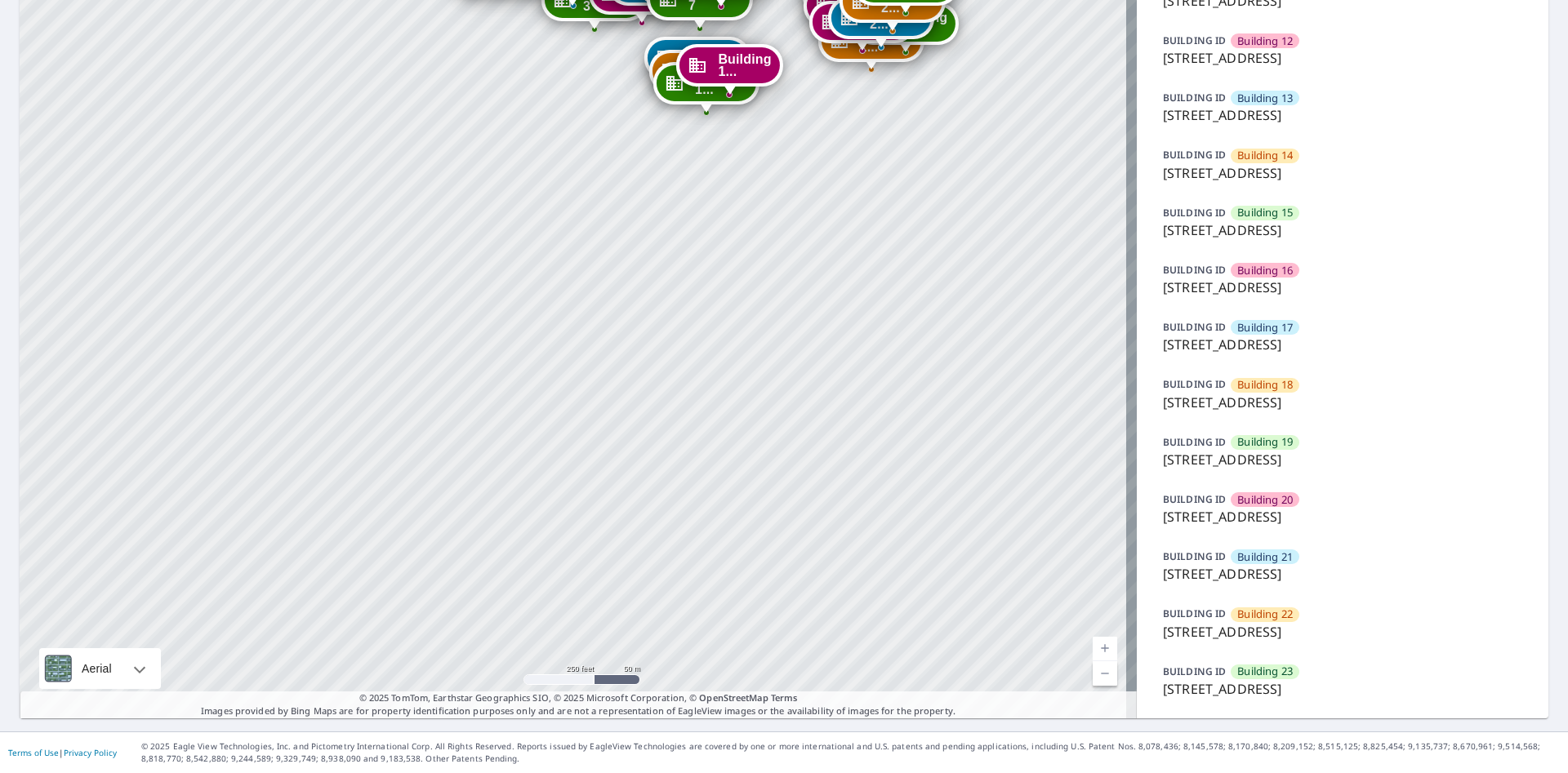
click at [1318, 517] on p "9605 Park Drive, Omaha, NE, 68127" at bounding box center [1343, 517] width 360 height 20
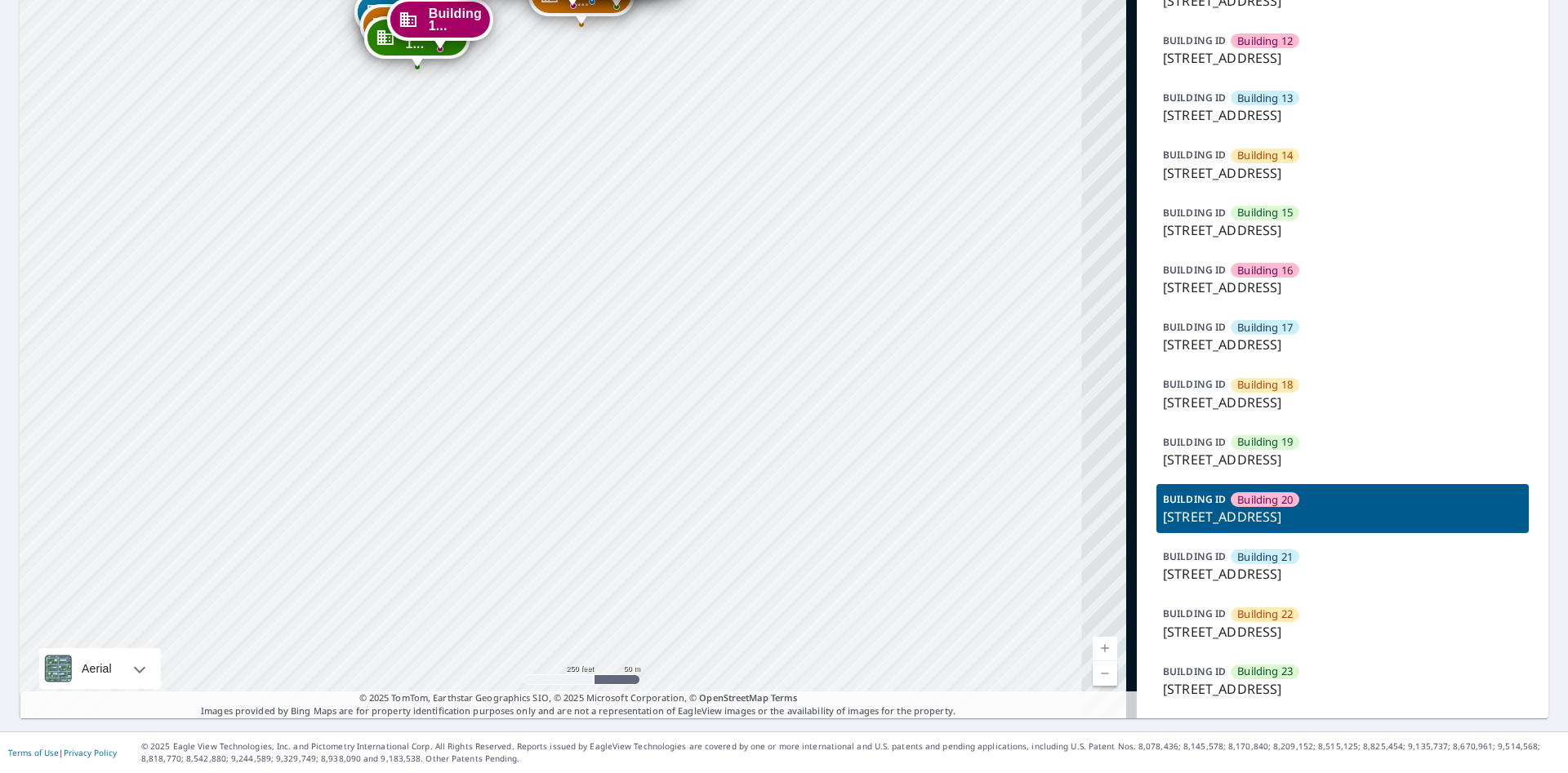
click at [1318, 517] on p "9605 Park Drive, Omaha, NE, 68127" at bounding box center [1343, 517] width 360 height 20
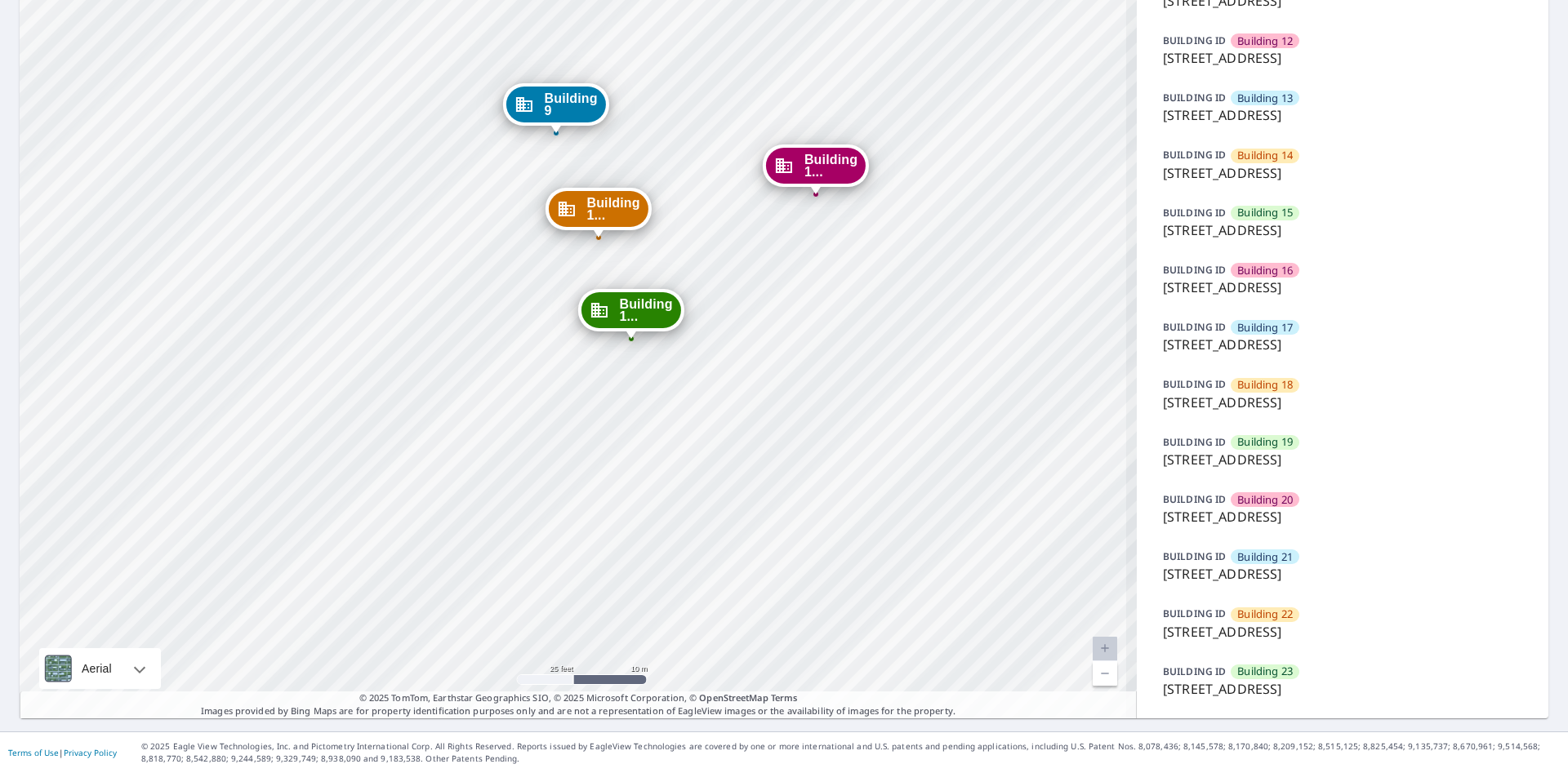
drag, startPoint x: 739, startPoint y: 221, endPoint x: 728, endPoint y: 377, distance: 156.4
click at [728, 377] on div "Building [GEOGRAPHIC_DATA][STREET_ADDRESS] [GEOGRAPHIC_DATA][STREET_ADDRESS] [G…" at bounding box center [578, 4] width 1117 height 1429
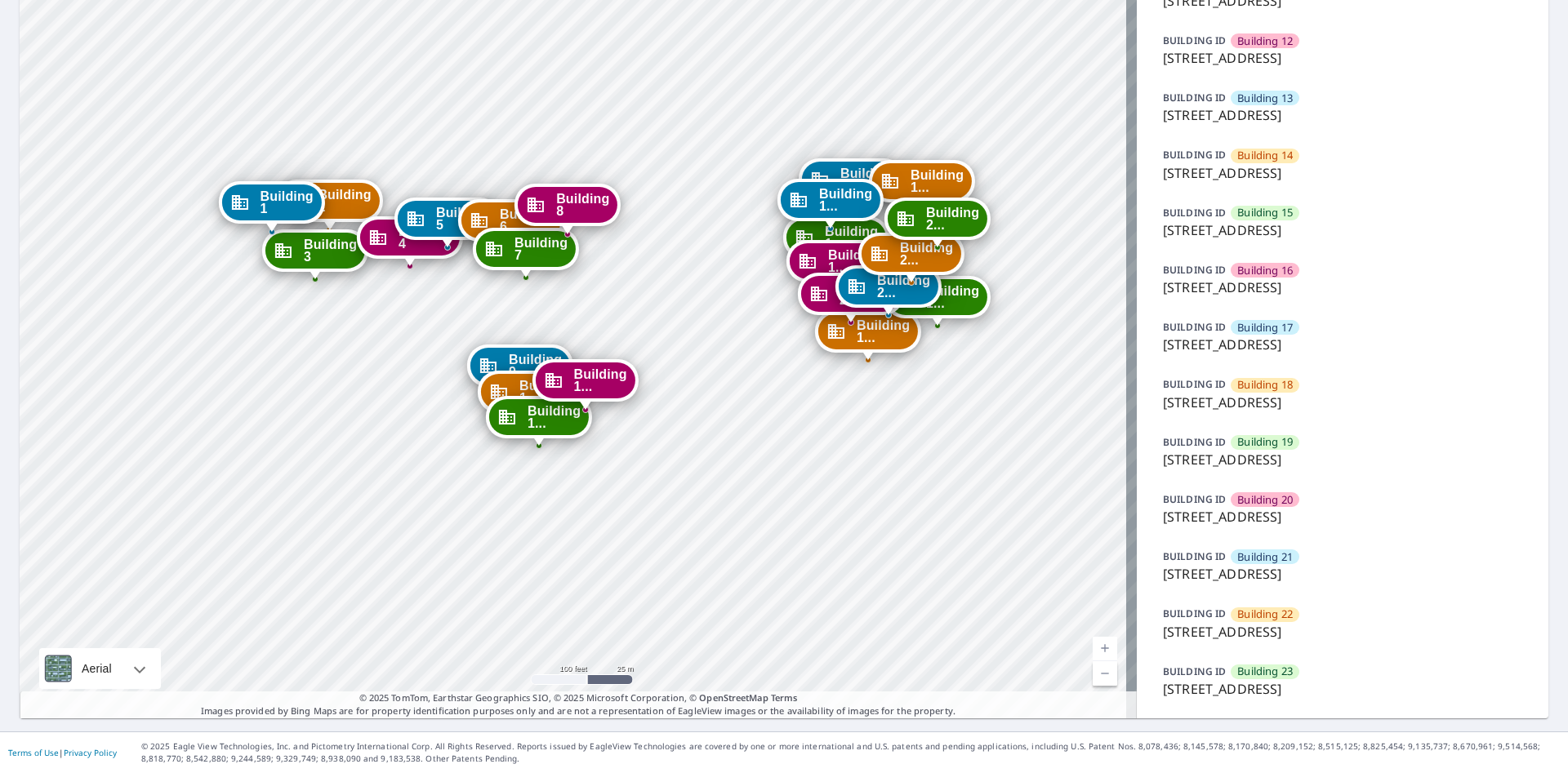
drag, startPoint x: 811, startPoint y: 133, endPoint x: 656, endPoint y: 271, distance: 207.5
click at [656, 271] on div "Building [GEOGRAPHIC_DATA][STREET_ADDRESS] [GEOGRAPHIC_DATA][STREET_ADDRESS] [G…" at bounding box center [578, 4] width 1117 height 1429
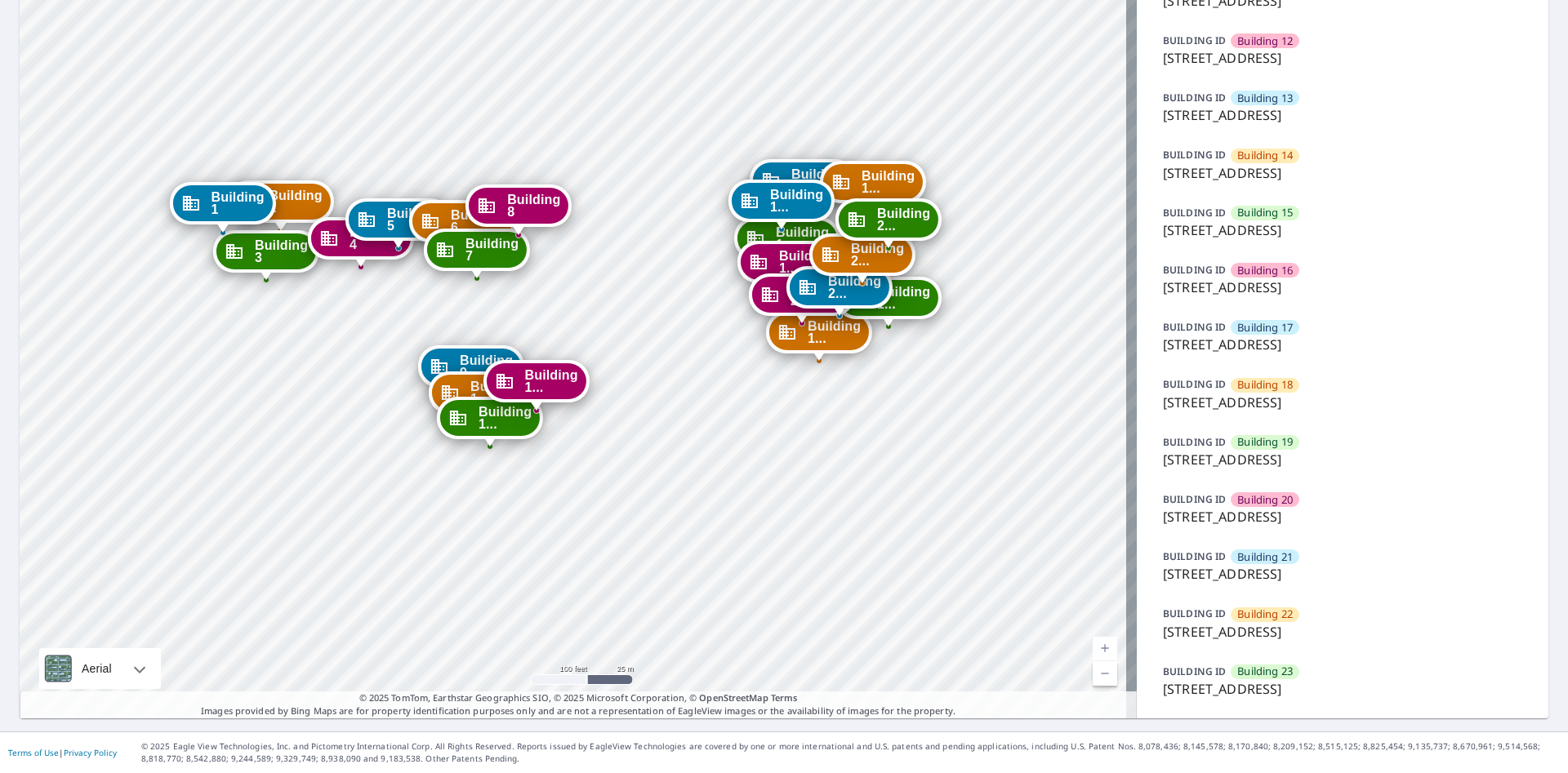
drag, startPoint x: 707, startPoint y: 301, endPoint x: 592, endPoint y: 306, distance: 115.1
click at [591, 306] on div "Building [GEOGRAPHIC_DATA][STREET_ADDRESS] [GEOGRAPHIC_DATA][STREET_ADDRESS] [G…" at bounding box center [578, 4] width 1117 height 1429
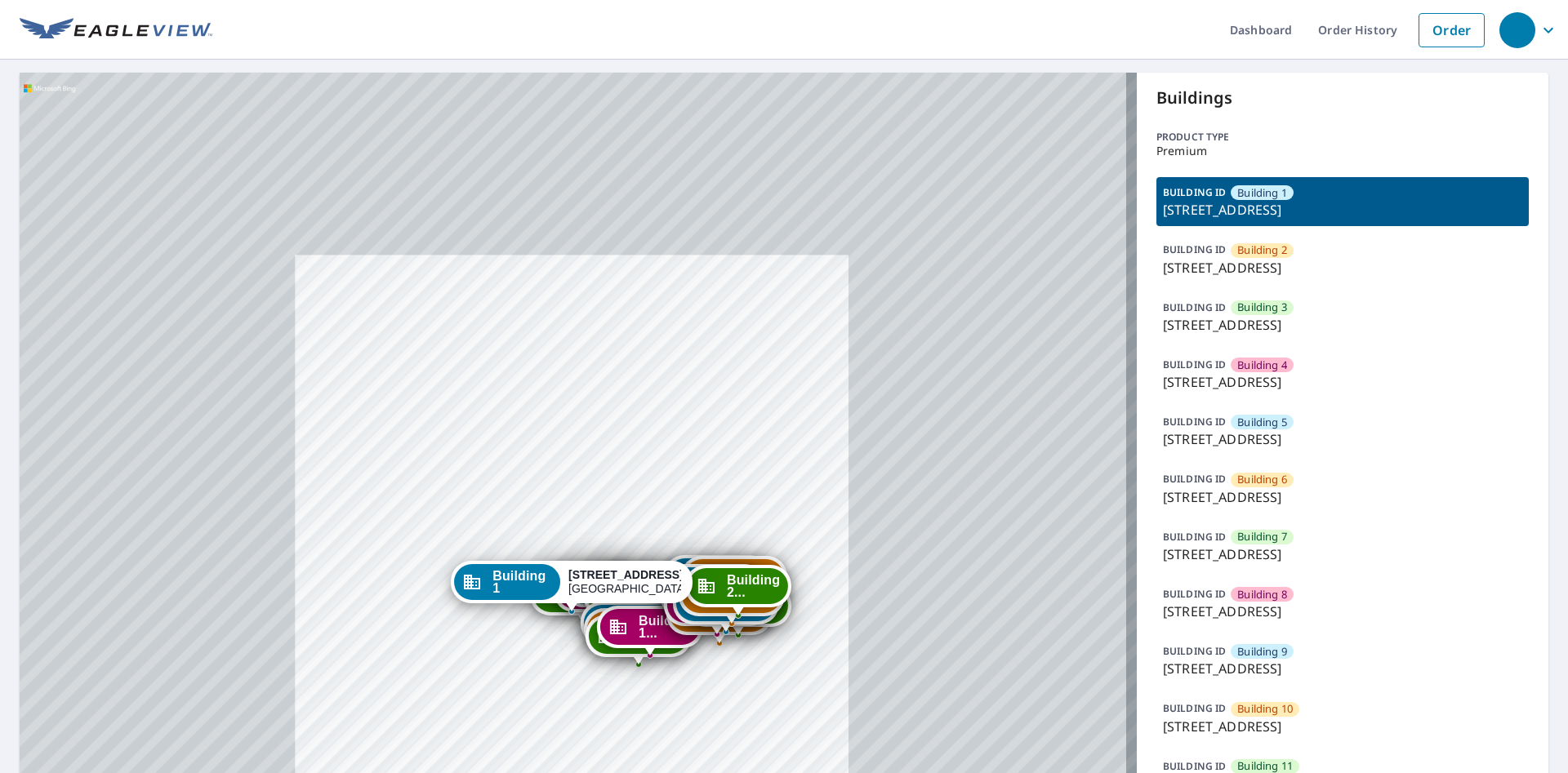
drag, startPoint x: 617, startPoint y: 594, endPoint x: 603, endPoint y: 506, distance: 89.1
click at [631, 568] on strong "[STREET_ADDRESS]" at bounding box center [626, 575] width 115 height 13
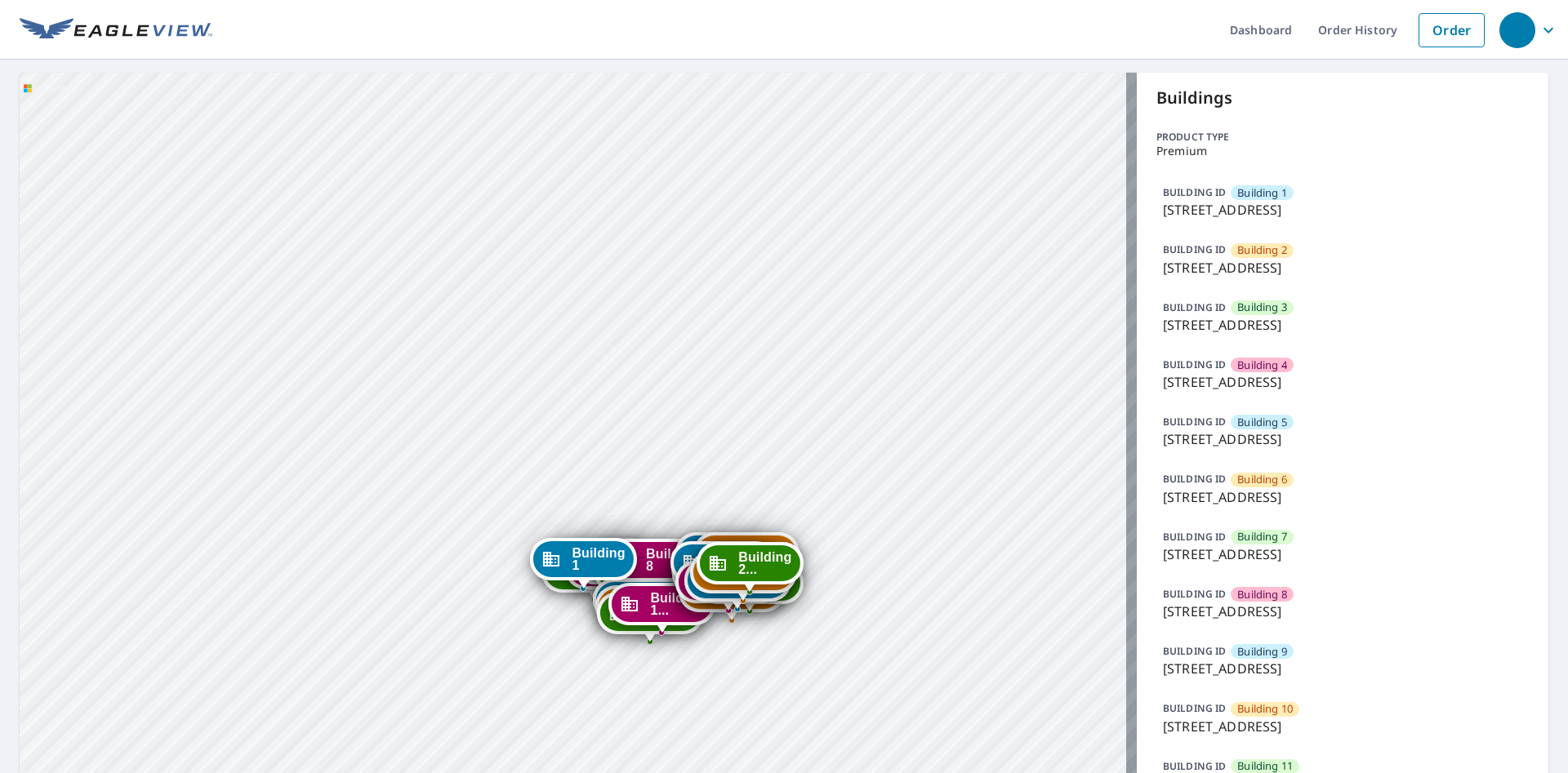
drag, startPoint x: 620, startPoint y: 529, endPoint x: 646, endPoint y: 249, distance: 281.2
click at [646, 250] on div "Building [GEOGRAPHIC_DATA][STREET_ADDRESS] [GEOGRAPHIC_DATA][STREET_ADDRESS] [G…" at bounding box center [578, 787] width 1117 height 1429
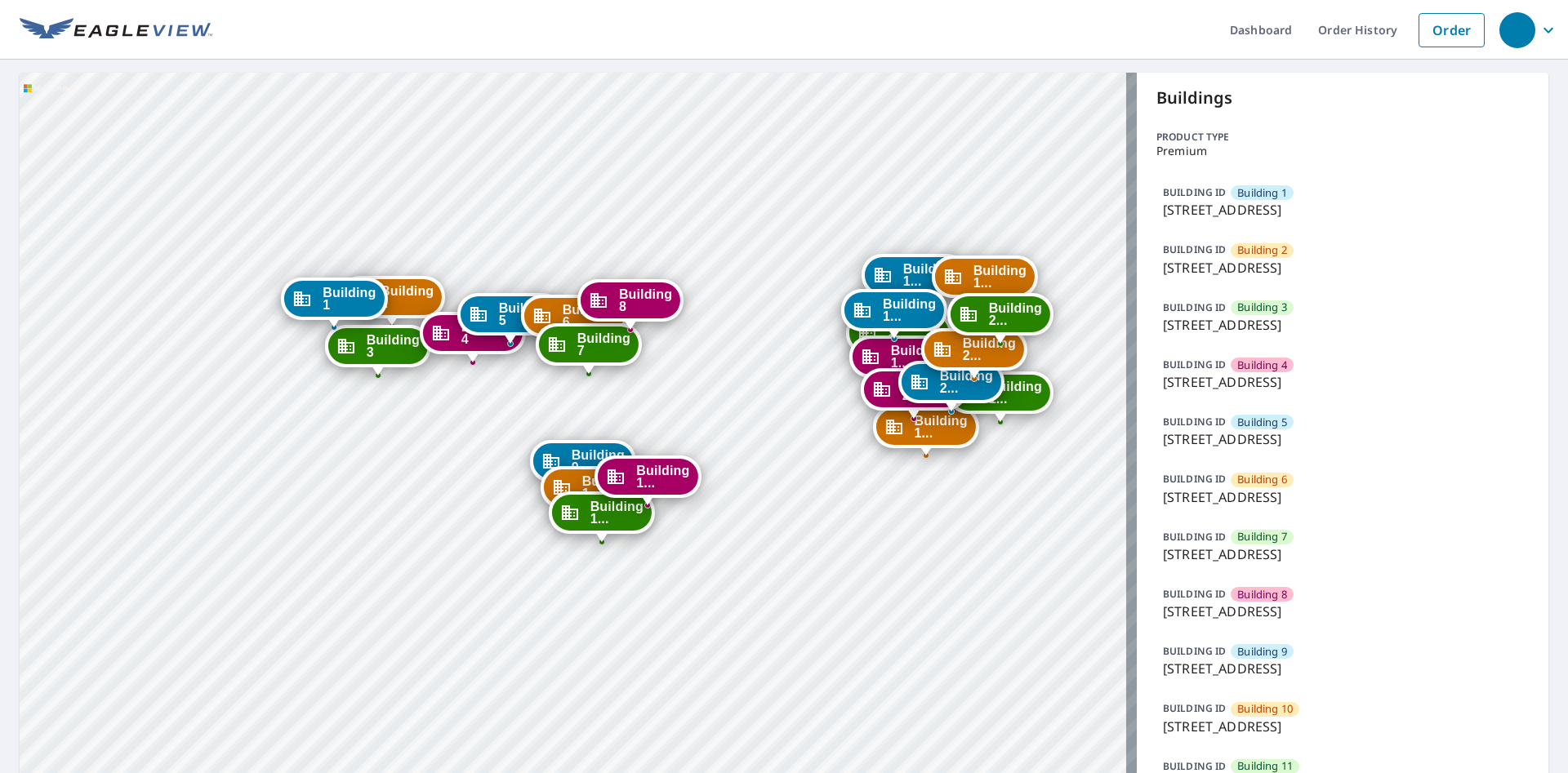
drag, startPoint x: 792, startPoint y: 451, endPoint x: 706, endPoint y: 423, distance: 90.4
click at [706, 423] on div "Building [GEOGRAPHIC_DATA][STREET_ADDRESS] [GEOGRAPHIC_DATA][STREET_ADDRESS] [G…" at bounding box center [578, 787] width 1117 height 1429
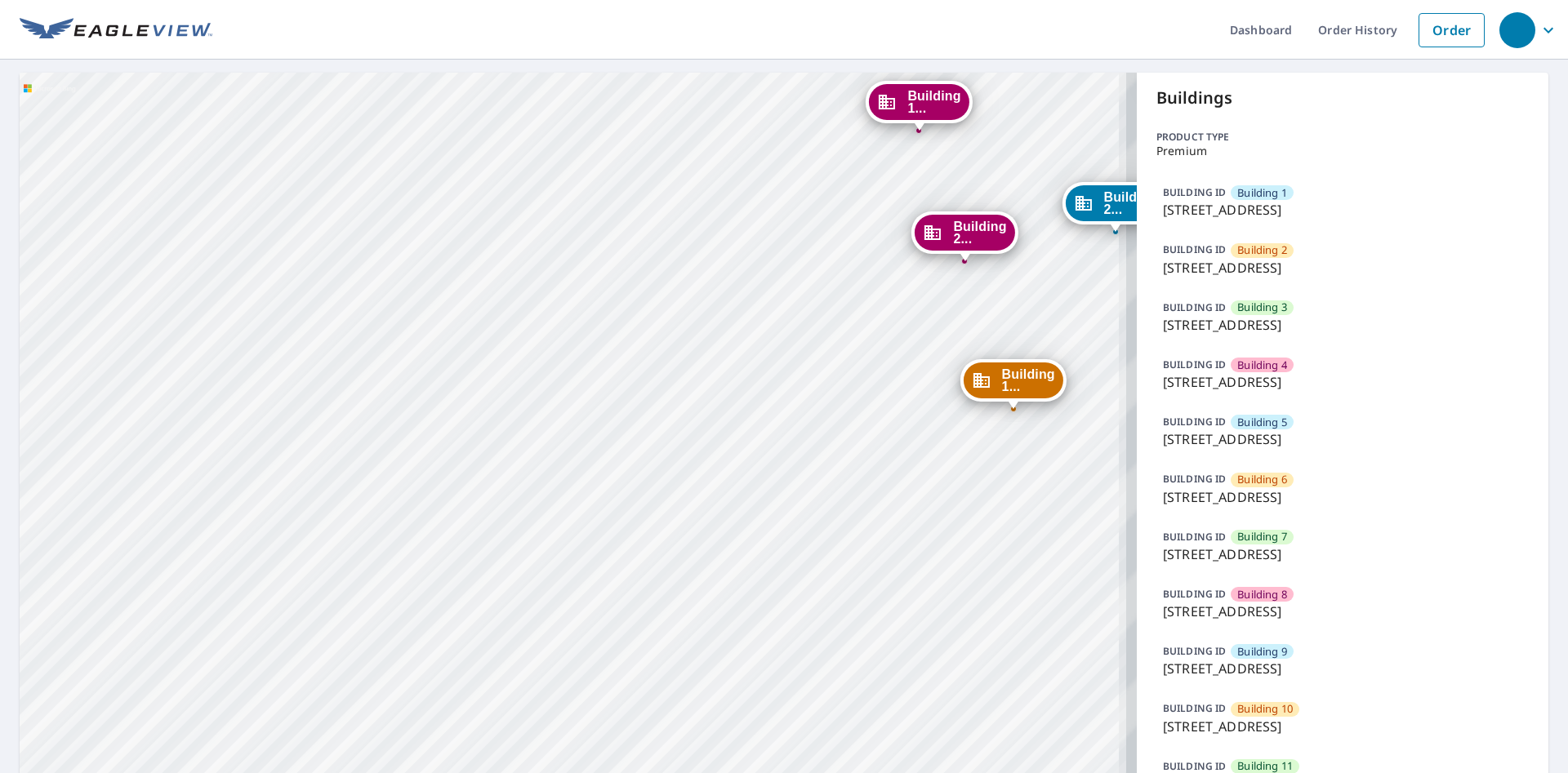
drag, startPoint x: 908, startPoint y: 461, endPoint x: 657, endPoint y: 426, distance: 253.4
click at [487, 406] on div "Building 2 9605 Park Drive Omaha, NE 68127 Building 3 9605 Park Drive Omaha, NE…" at bounding box center [578, 787] width 1117 height 1429
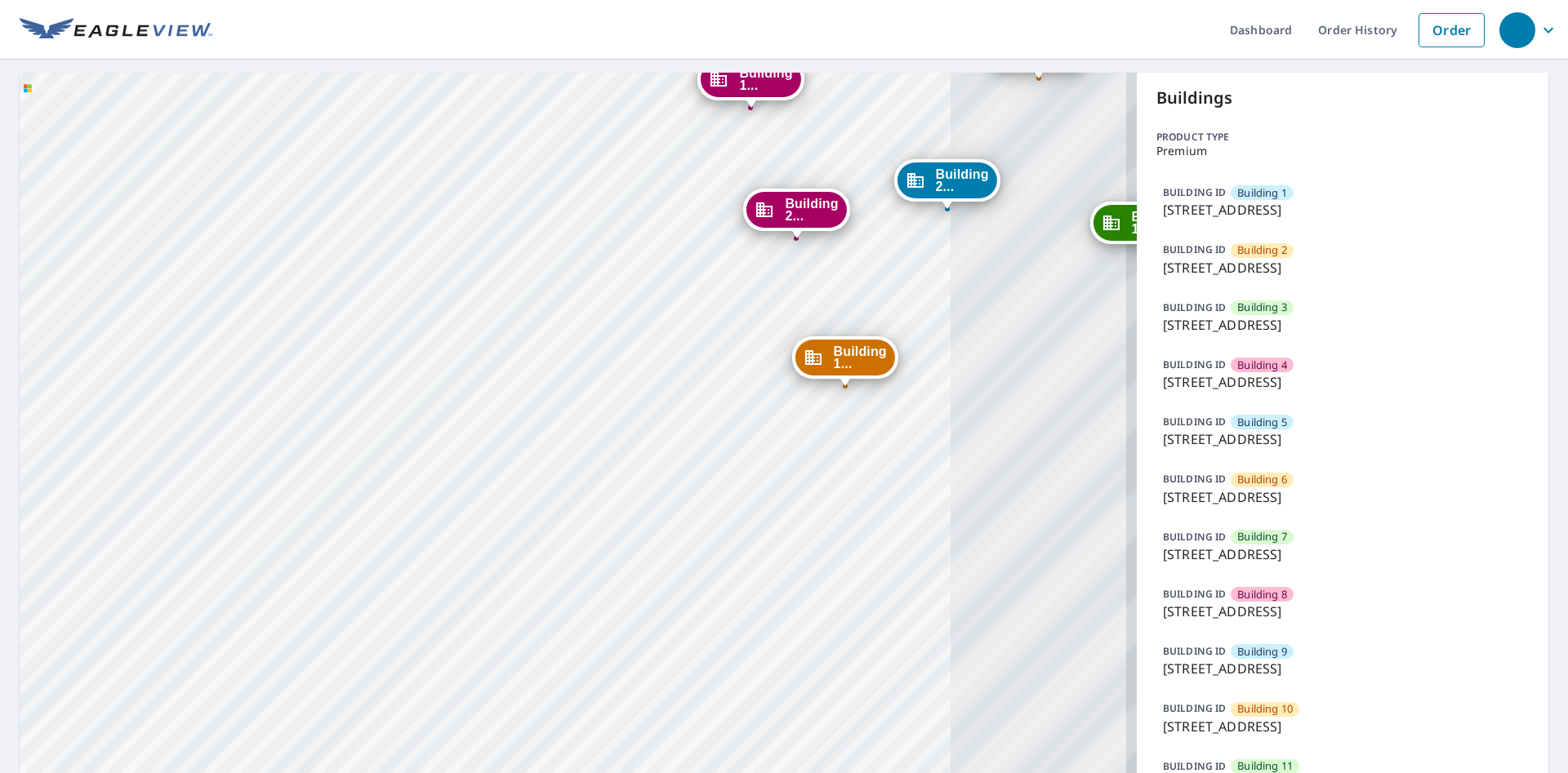
drag, startPoint x: 736, startPoint y: 443, endPoint x: 578, endPoint y: 511, distance: 172.0
click at [578, 511] on div "Building 2 9605 Park Drive Omaha, NE 68127 Building 3 9605 Park Drive Omaha, NE…" at bounding box center [578, 787] width 1117 height 1429
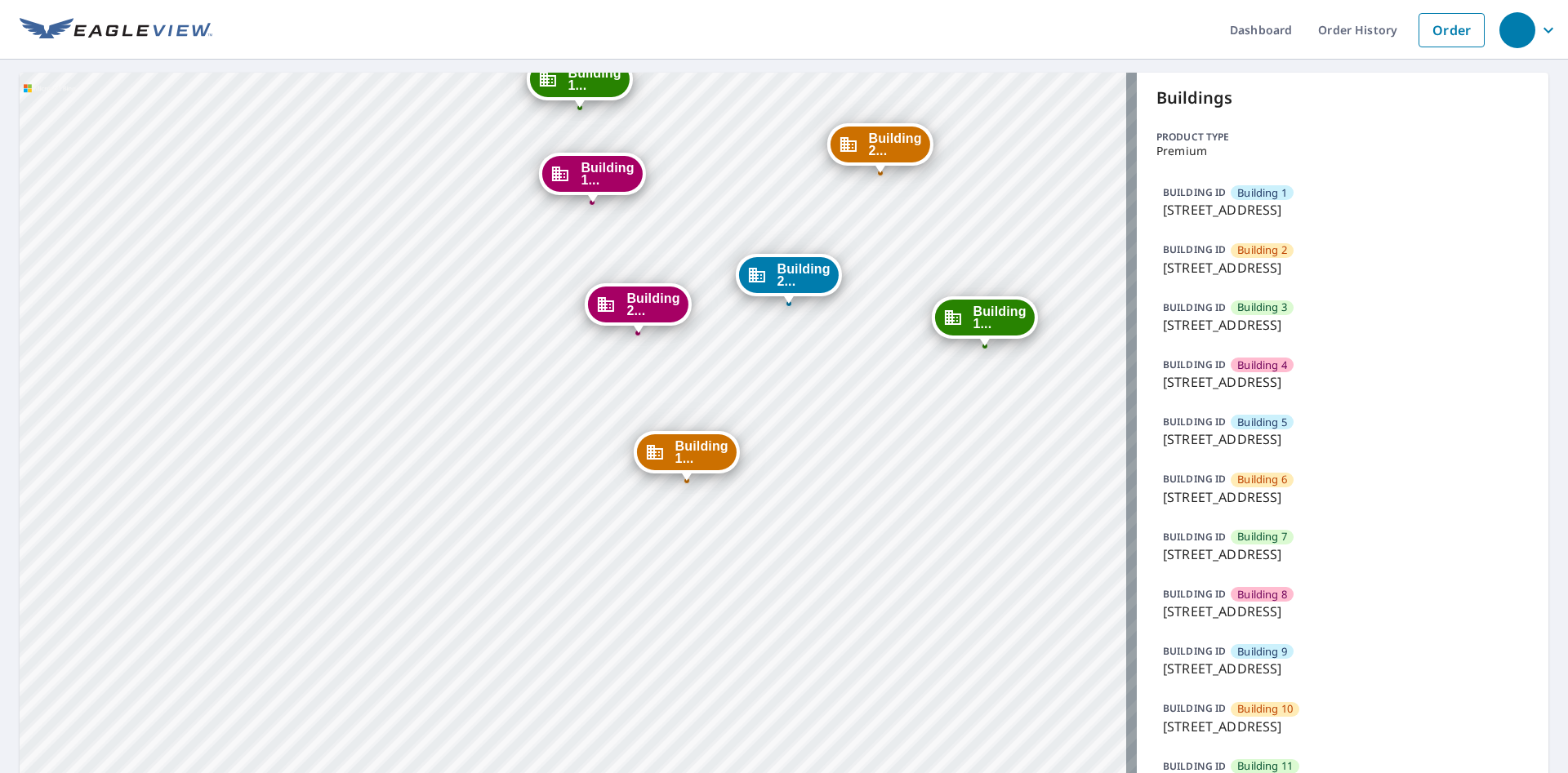
drag, startPoint x: 746, startPoint y: 370, endPoint x: 746, endPoint y: 394, distance: 24.0
click at [746, 394] on div "Building 2 9605 Park Drive Omaha, NE 68127 Building 3 9605 Park Drive Omaha, NE…" at bounding box center [578, 787] width 1117 height 1429
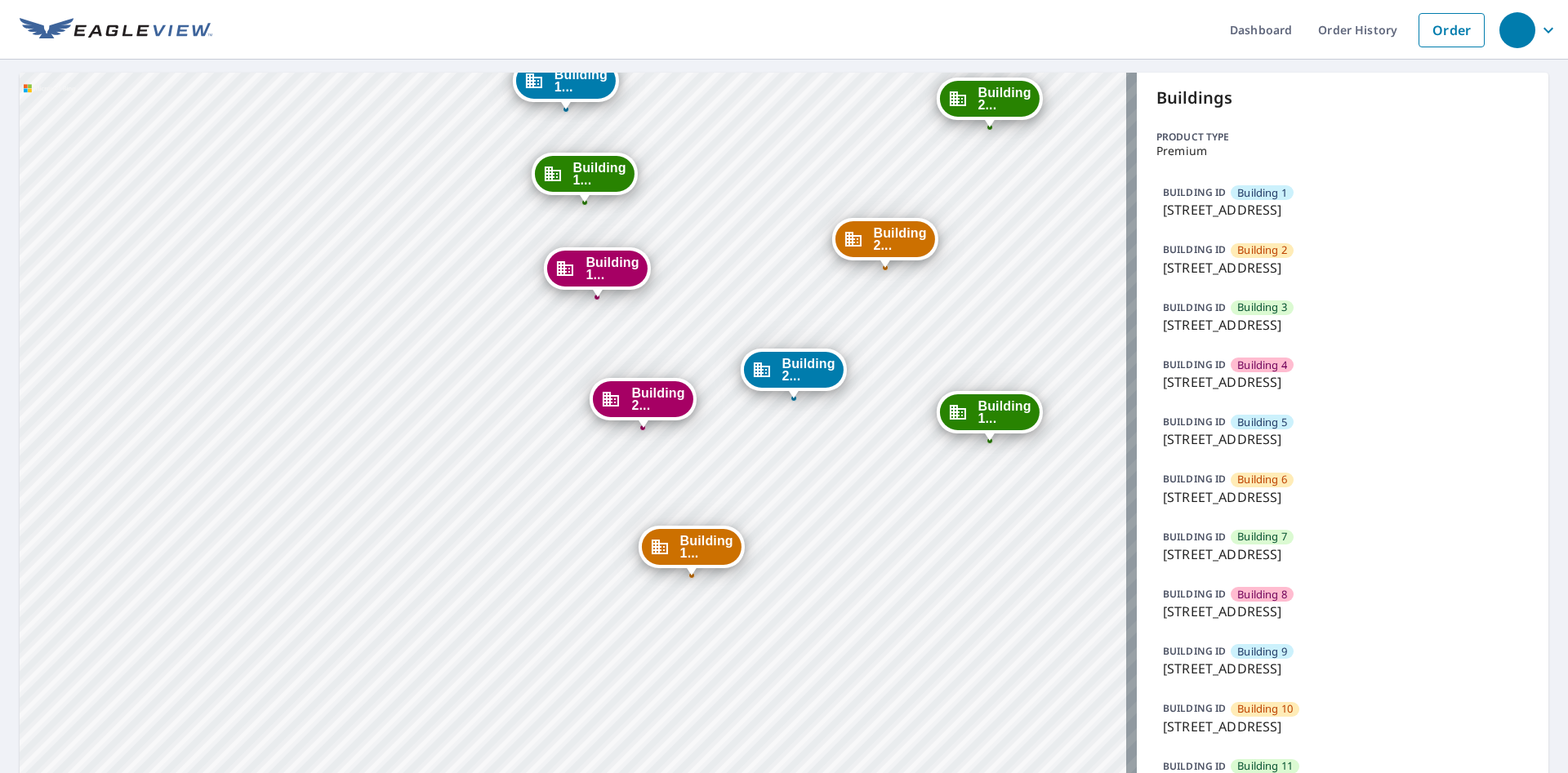
drag, startPoint x: 636, startPoint y: 389, endPoint x: 637, endPoint y: 482, distance: 93.0
click at [637, 482] on div "Building 2 9605 Park Drive Omaha, NE 68127 Building 3 9605 Park Drive Omaha, NE…" at bounding box center [578, 787] width 1117 height 1429
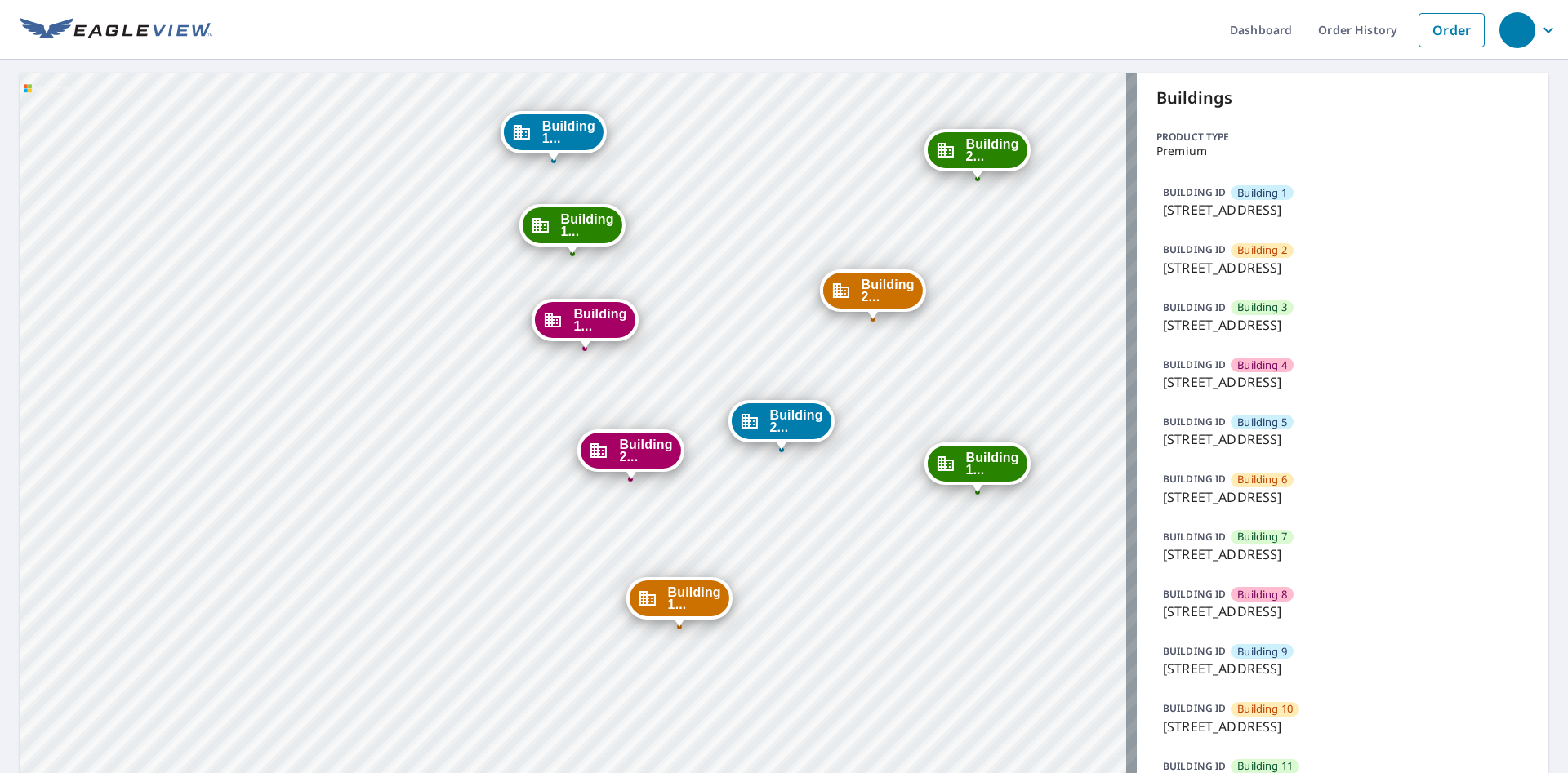
drag, startPoint x: 697, startPoint y: 326, endPoint x: 688, endPoint y: 355, distance: 30.4
click at [688, 355] on div "Building 2 9605 Park Drive Omaha, NE 68127 Building 3 9605 Park Drive Omaha, NE…" at bounding box center [578, 787] width 1117 height 1429
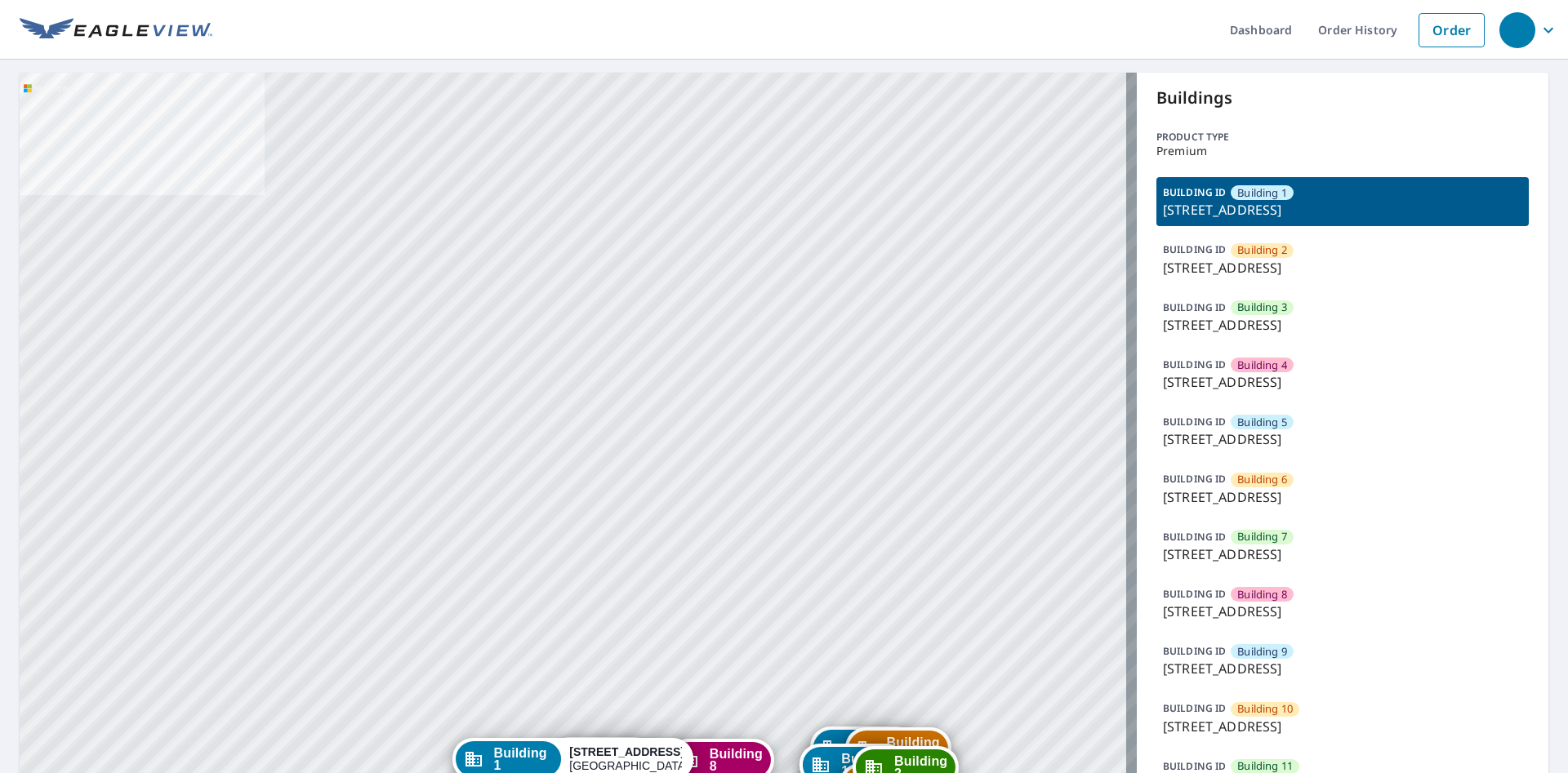
drag, startPoint x: 570, startPoint y: 378, endPoint x: 594, endPoint y: 355, distance: 33.2
click at [593, 356] on div "Building [GEOGRAPHIC_DATA][STREET_ADDRESS] [GEOGRAPHIC_DATA][STREET_ADDRESS] [G…" at bounding box center [578, 787] width 1117 height 1429
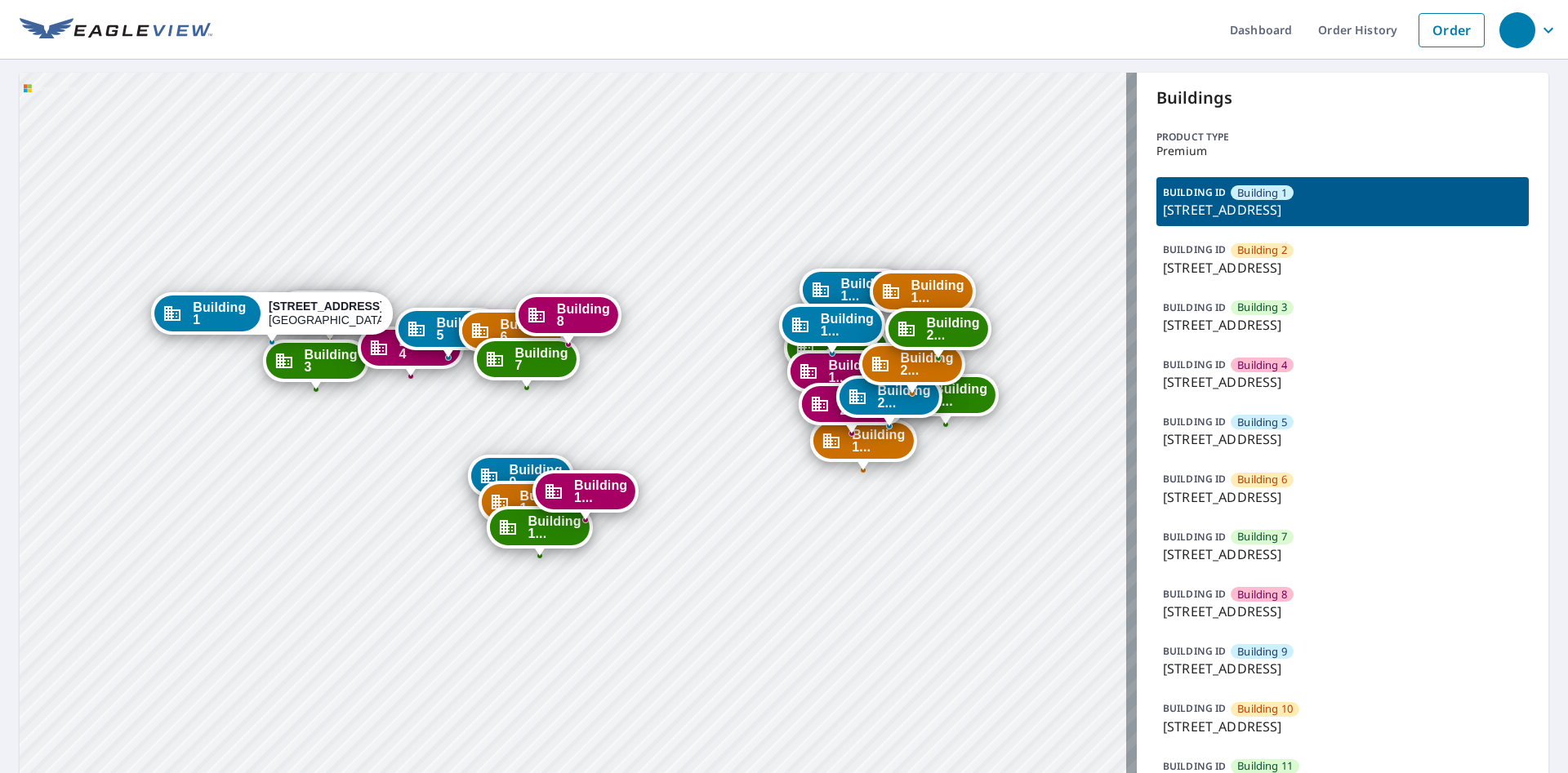
drag, startPoint x: 680, startPoint y: 597, endPoint x: 720, endPoint y: 505, distance: 100.3
click at [720, 505] on div "Building [GEOGRAPHIC_DATA][STREET_ADDRESS] [GEOGRAPHIC_DATA][STREET_ADDRESS] [G…" at bounding box center [578, 787] width 1117 height 1429
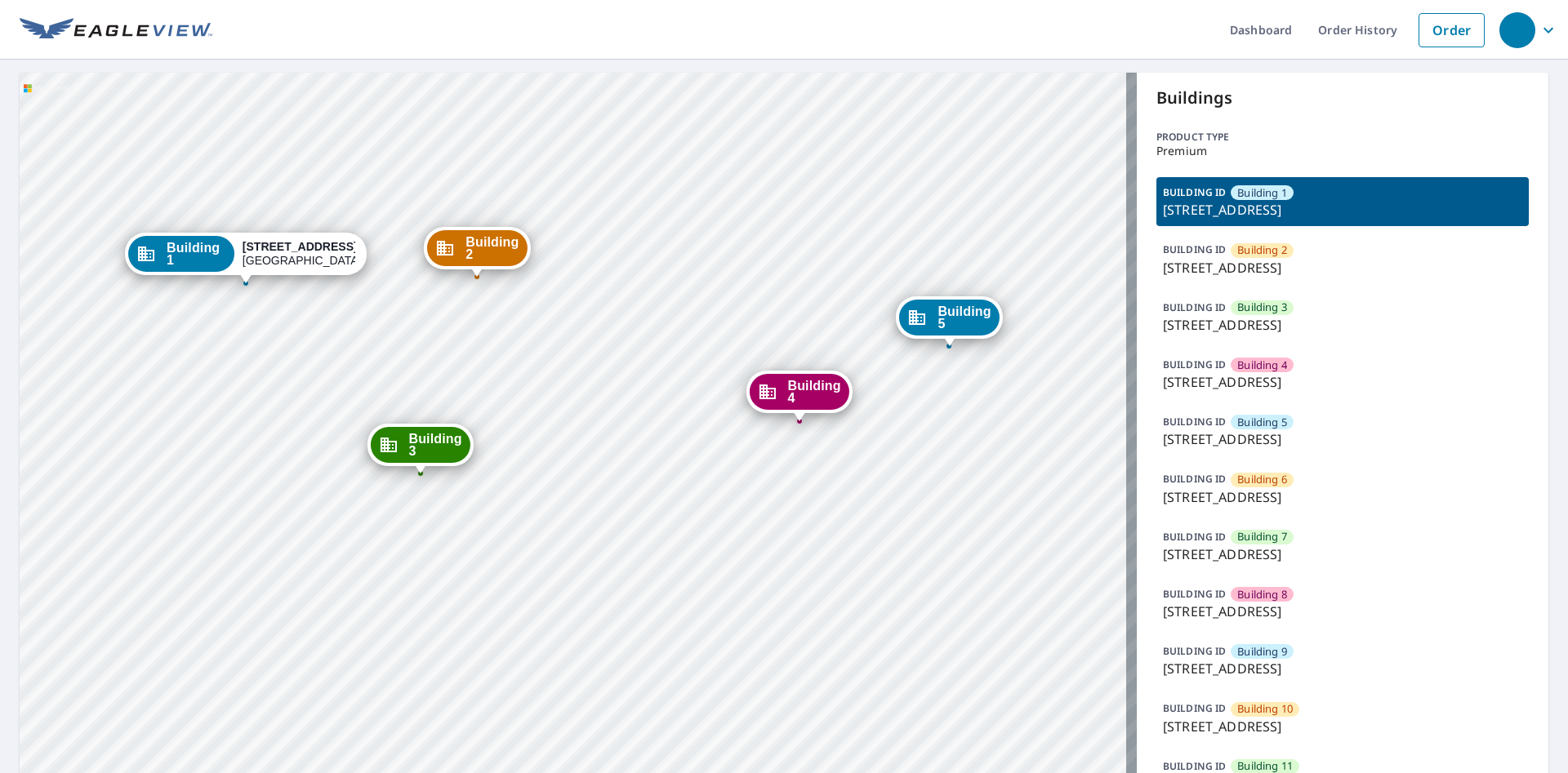
drag, startPoint x: 440, startPoint y: 456, endPoint x: 670, endPoint y: 555, distance: 250.4
click at [670, 555] on div "Building [GEOGRAPHIC_DATA][STREET_ADDRESS] [GEOGRAPHIC_DATA][STREET_ADDRESS] [G…" at bounding box center [578, 787] width 1117 height 1429
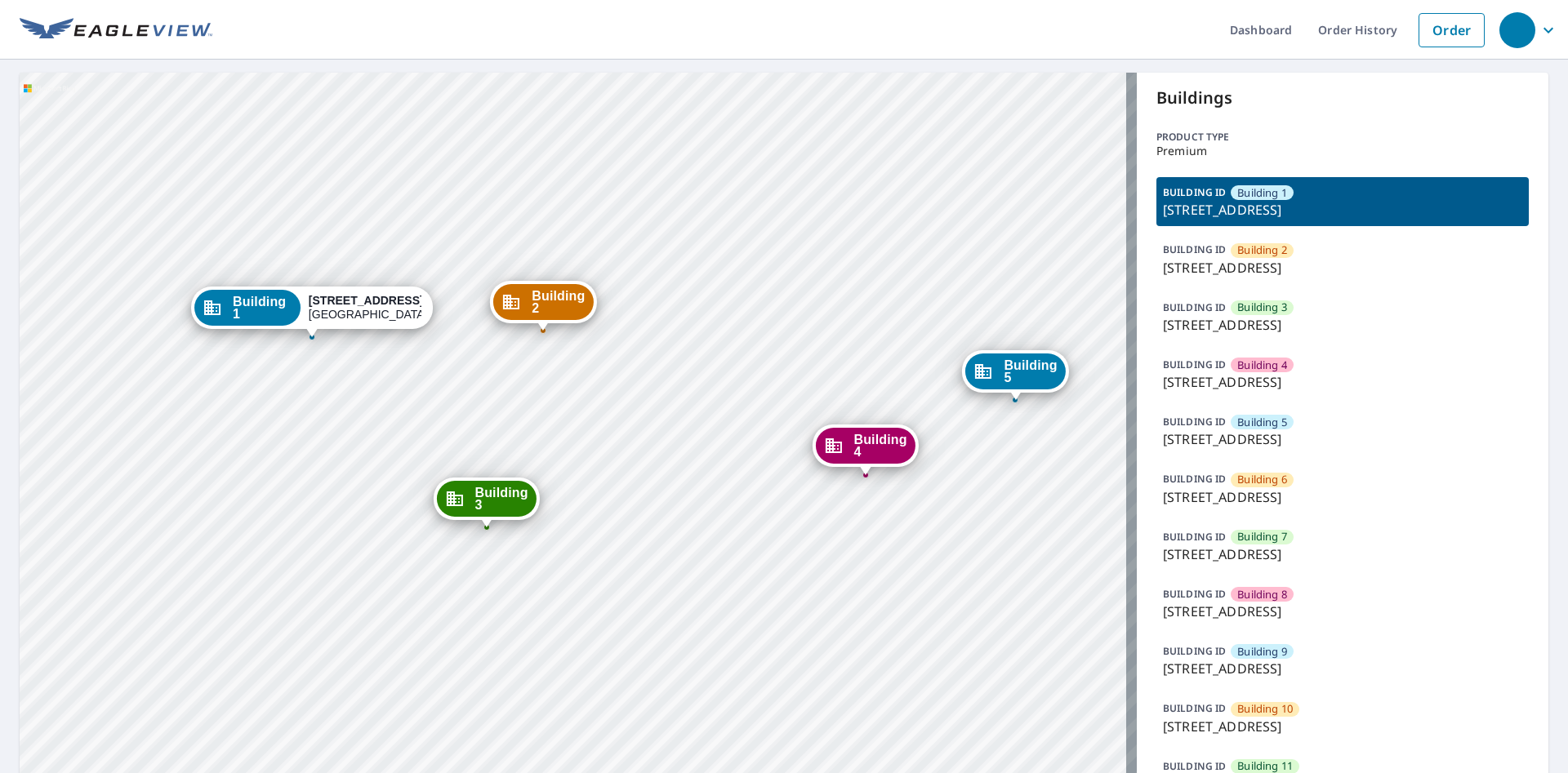
drag, startPoint x: 665, startPoint y: 500, endPoint x: 731, endPoint y: 553, distance: 84.6
click at [731, 553] on div "Building [GEOGRAPHIC_DATA][STREET_ADDRESS] [GEOGRAPHIC_DATA][STREET_ADDRESS] [G…" at bounding box center [578, 787] width 1117 height 1429
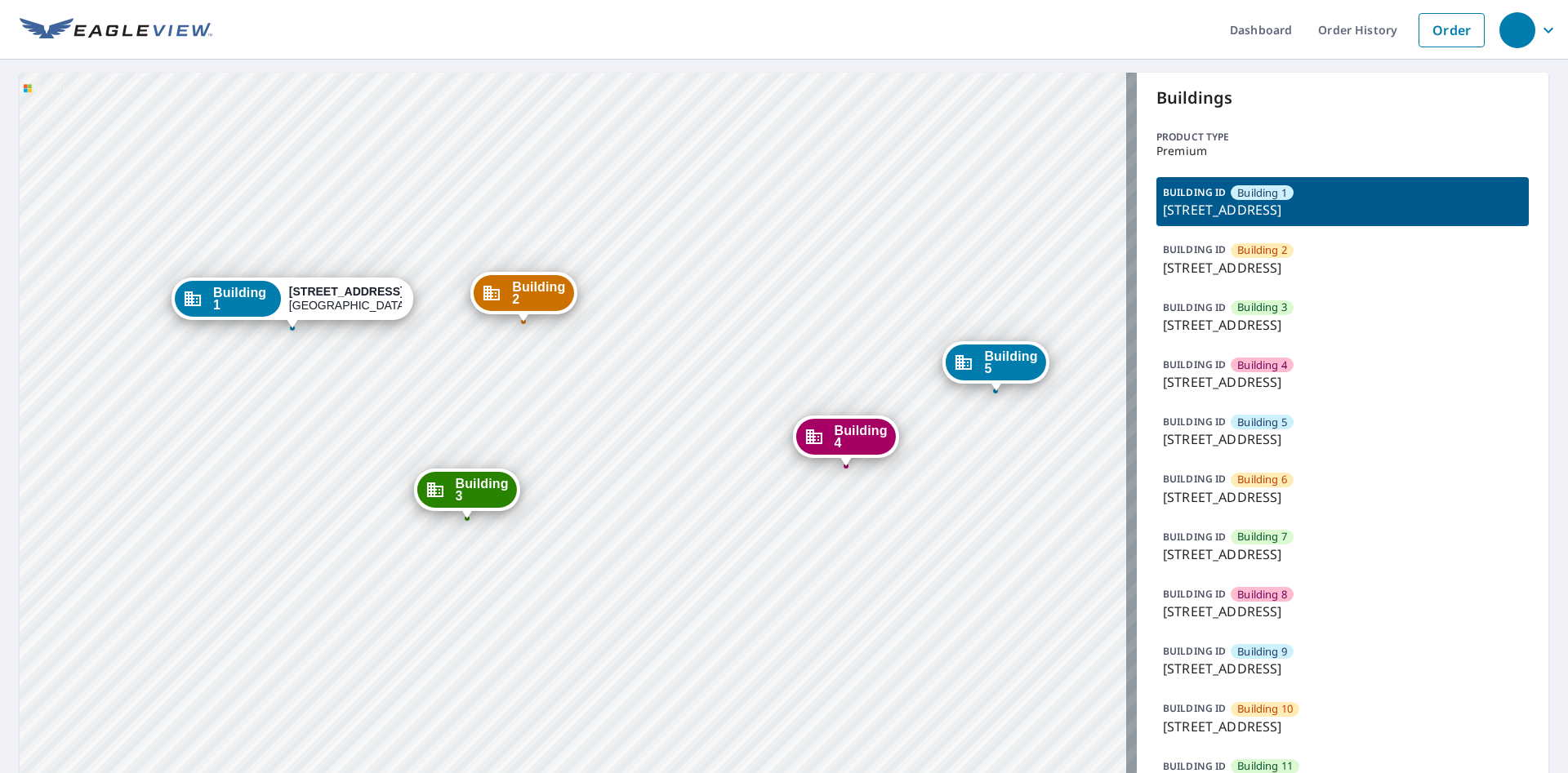
drag, startPoint x: 724, startPoint y: 544, endPoint x: 704, endPoint y: 534, distance: 22.4
click at [704, 534] on div "Building [GEOGRAPHIC_DATA][STREET_ADDRESS] [GEOGRAPHIC_DATA][STREET_ADDRESS] [G…" at bounding box center [578, 787] width 1117 height 1429
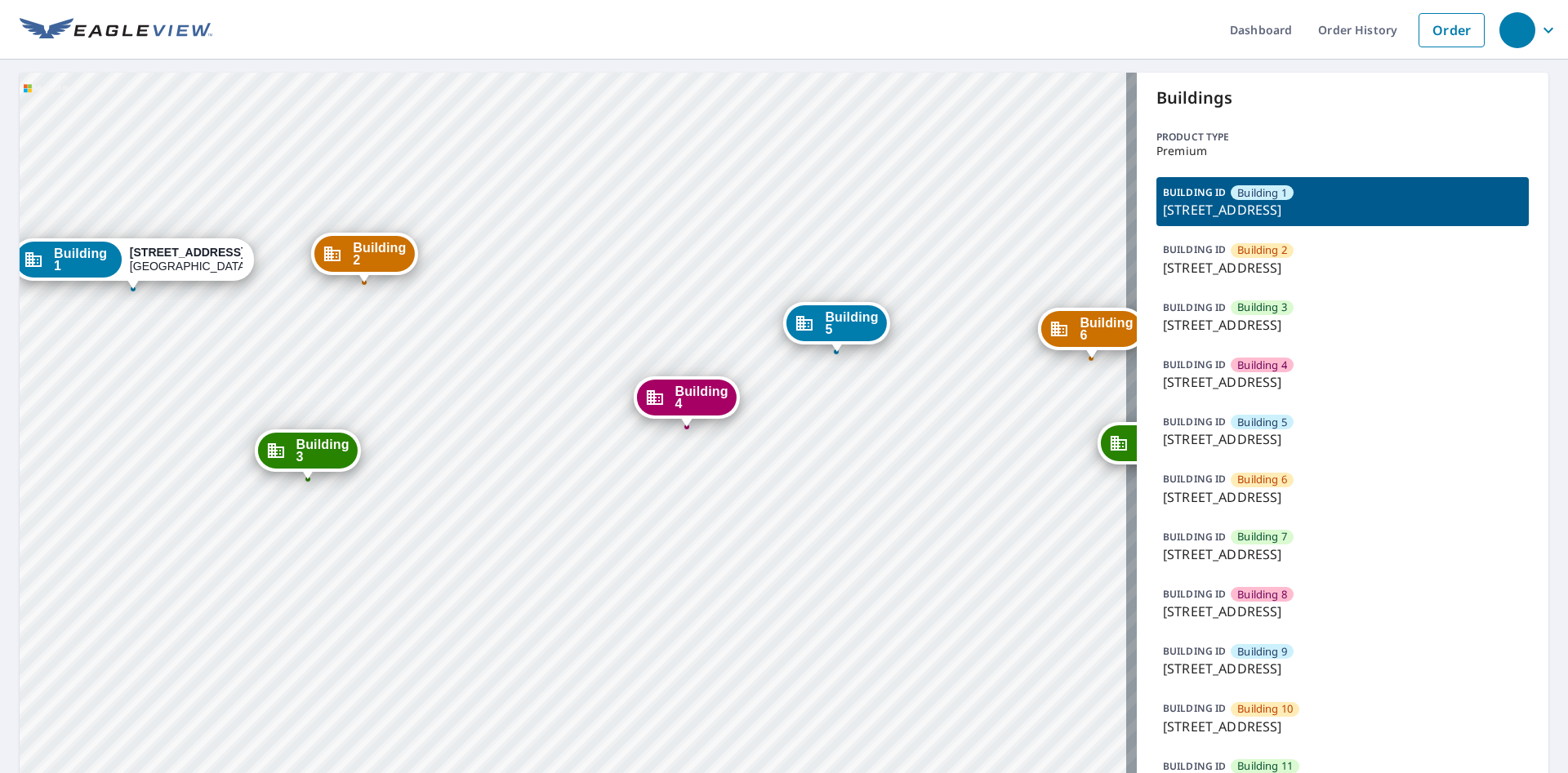
drag, startPoint x: 680, startPoint y: 413, endPoint x: 525, endPoint y: 368, distance: 161.4
click at [525, 368] on div "Building [GEOGRAPHIC_DATA][STREET_ADDRESS] [GEOGRAPHIC_DATA][STREET_ADDRESS] [G…" at bounding box center [578, 787] width 1117 height 1429
